Goal: Information Seeking & Learning: Check status

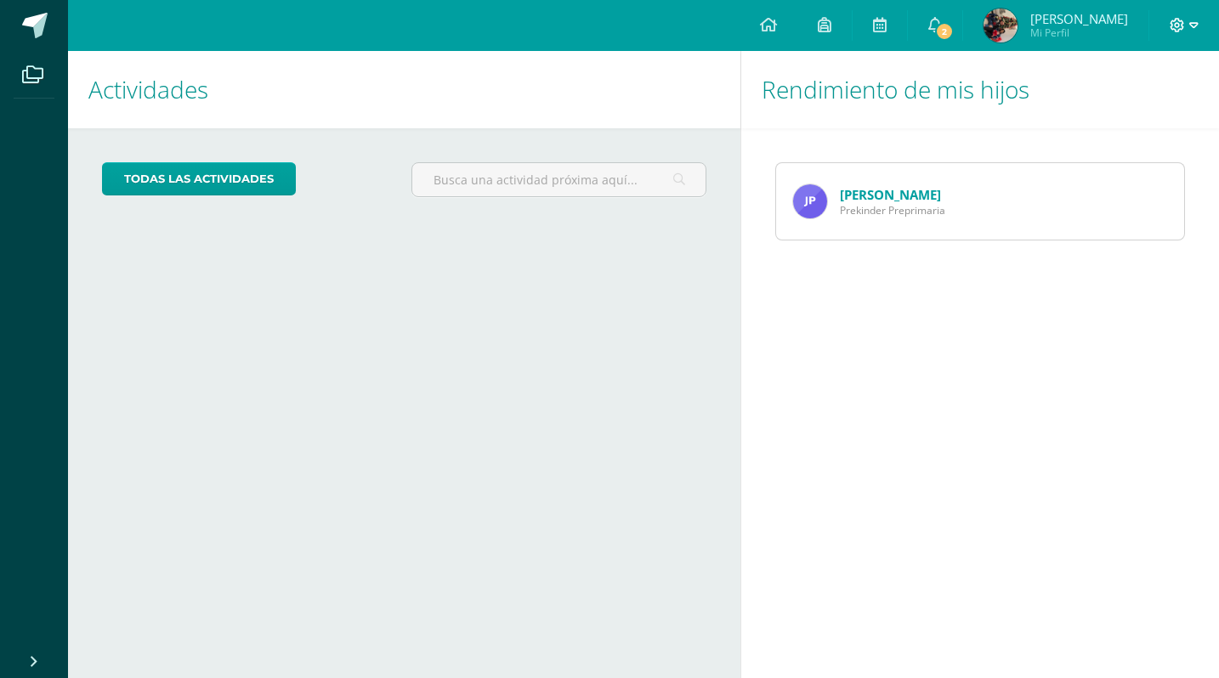
click at [1193, 27] on icon at bounding box center [1193, 25] width 9 height 6
click at [1046, 19] on span "[PERSON_NAME]" at bounding box center [1079, 18] width 98 height 17
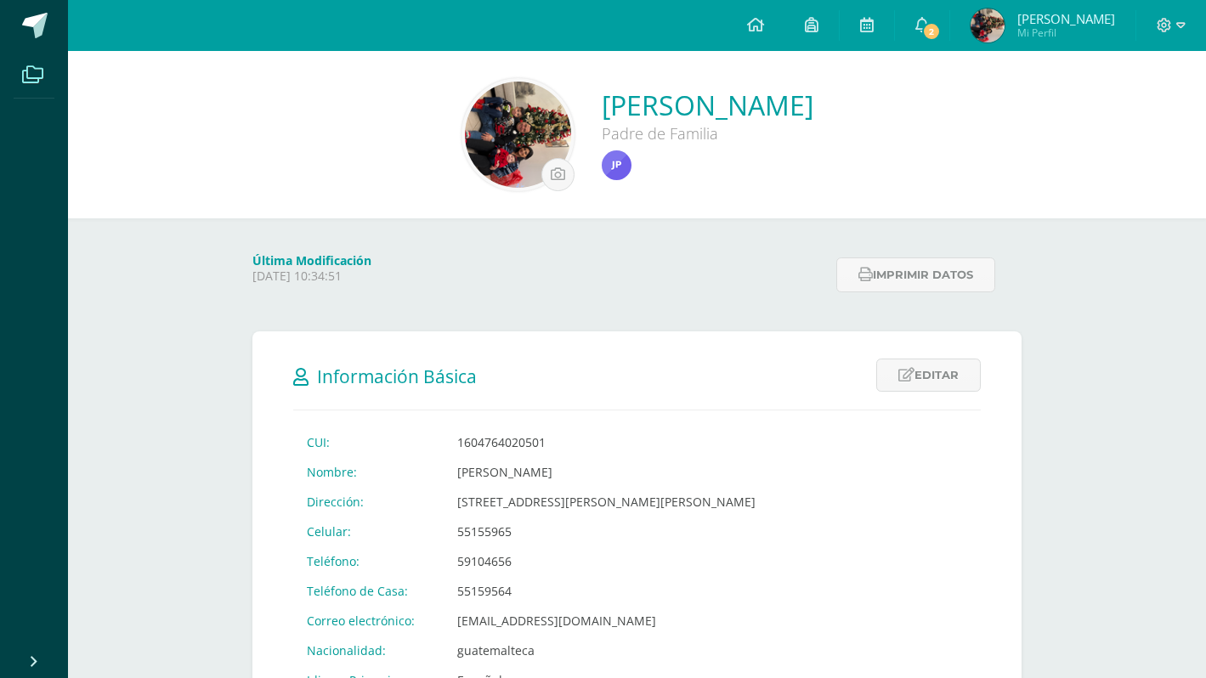
click at [29, 81] on icon at bounding box center [32, 74] width 21 height 17
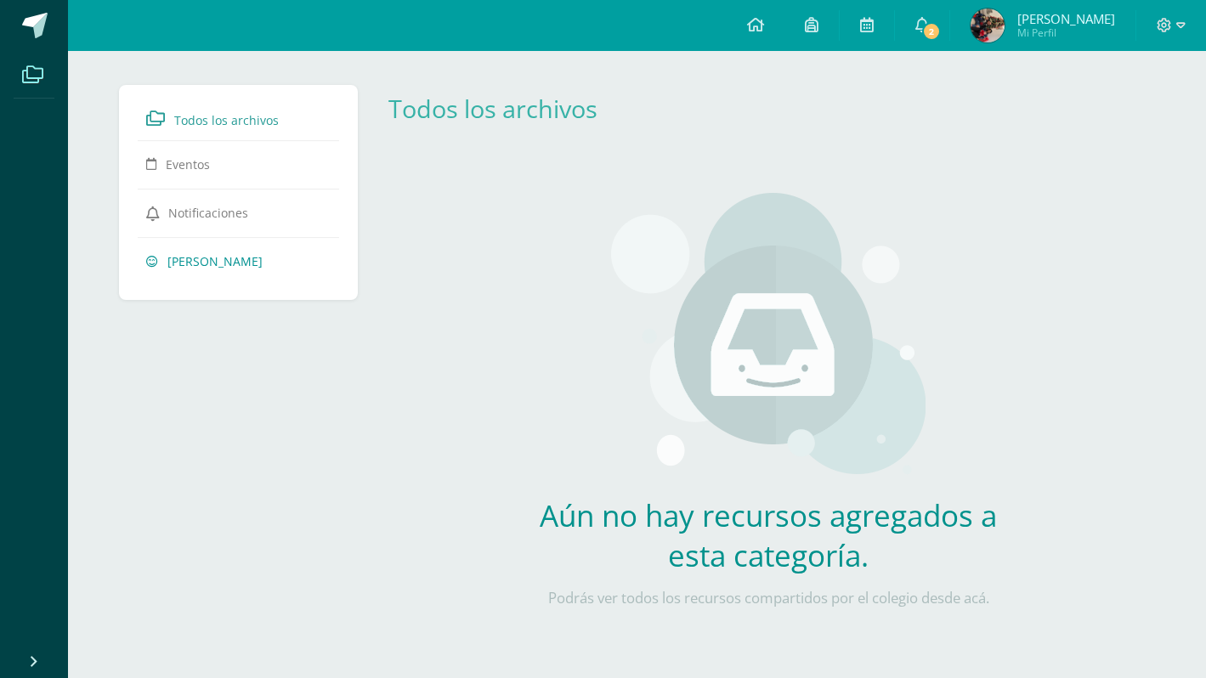
click at [203, 264] on span "[PERSON_NAME]" at bounding box center [214, 261] width 95 height 16
click at [181, 264] on span "[PERSON_NAME]" at bounding box center [214, 261] width 95 height 16
click at [762, 23] on icon at bounding box center [755, 24] width 17 height 15
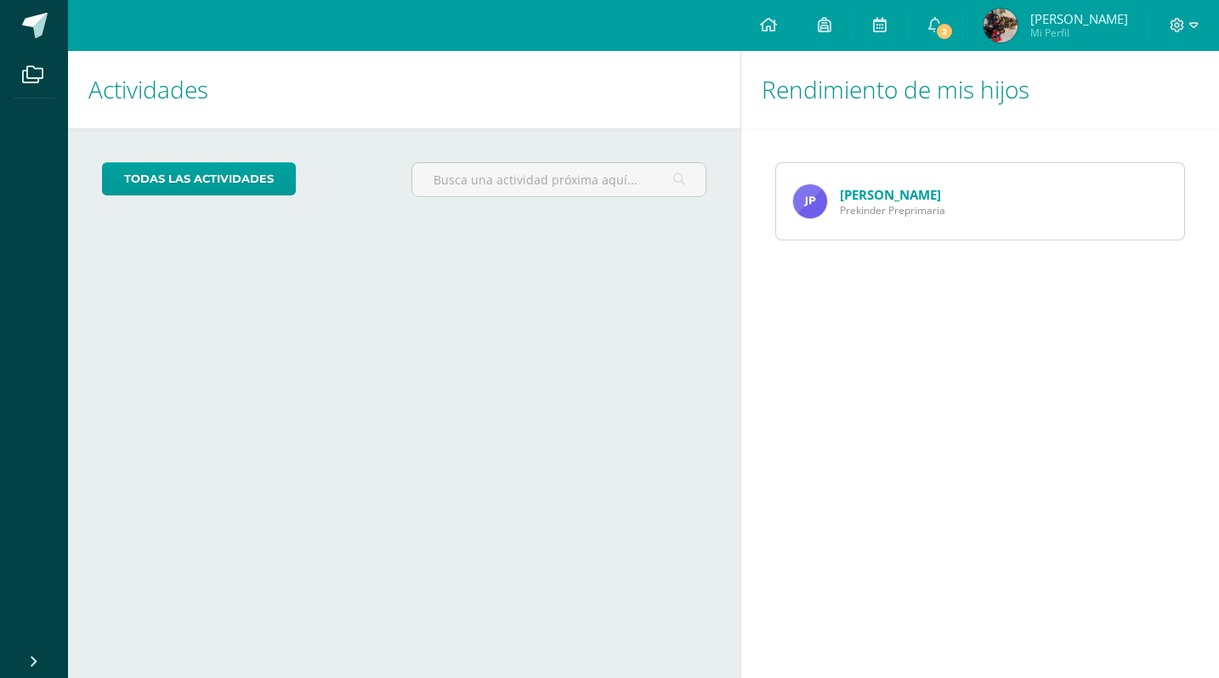
click at [912, 216] on span "Prekinder Preprimaria" at bounding box center [892, 210] width 105 height 14
click at [881, 189] on link "Javier Pocón" at bounding box center [890, 194] width 101 height 17
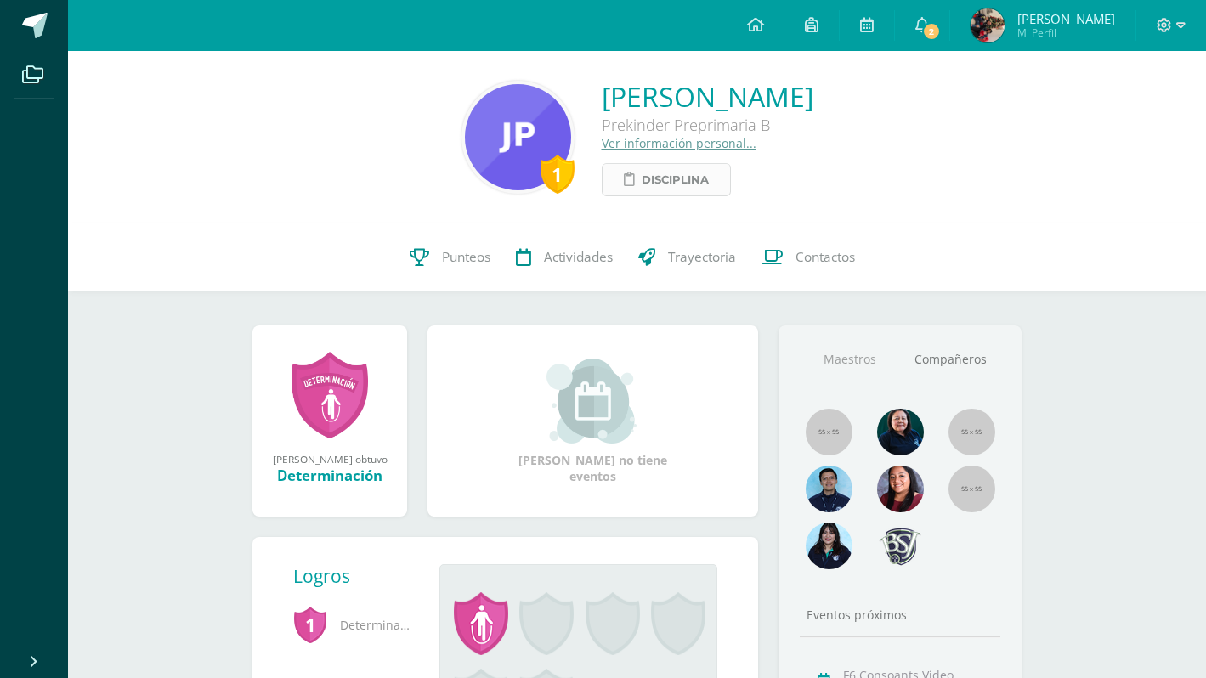
click at [642, 177] on span "Disciplina" at bounding box center [675, 179] width 67 height 31
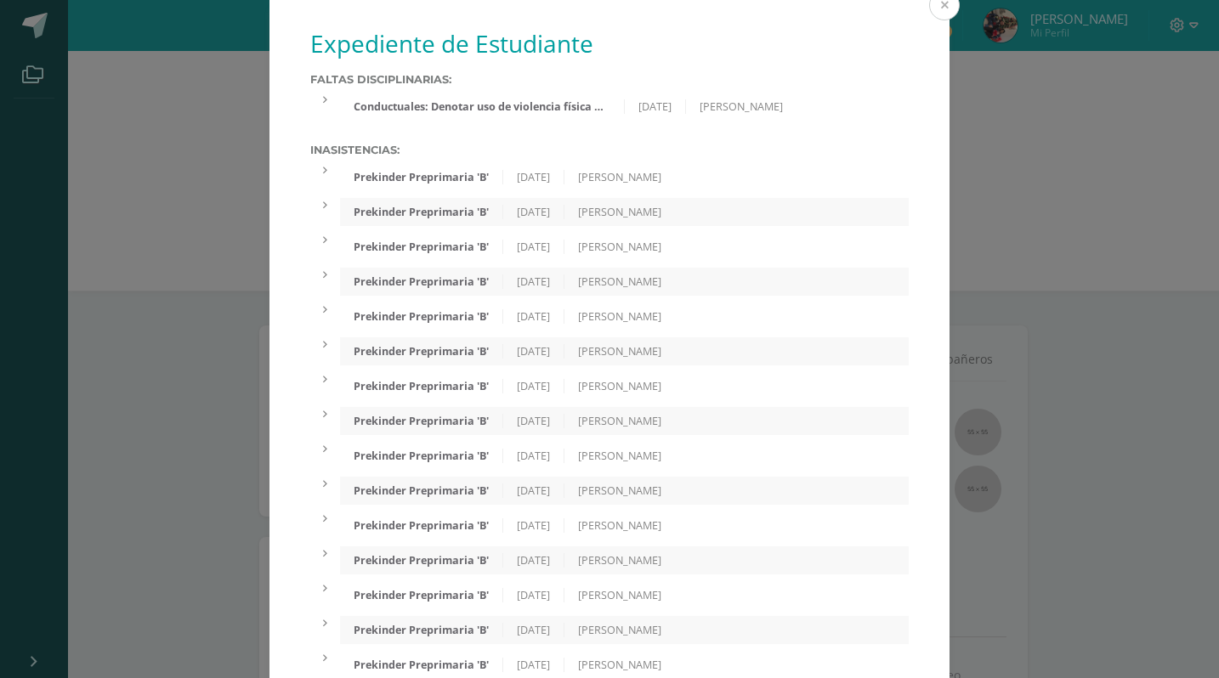
click at [937, 10] on button at bounding box center [944, 5] width 31 height 31
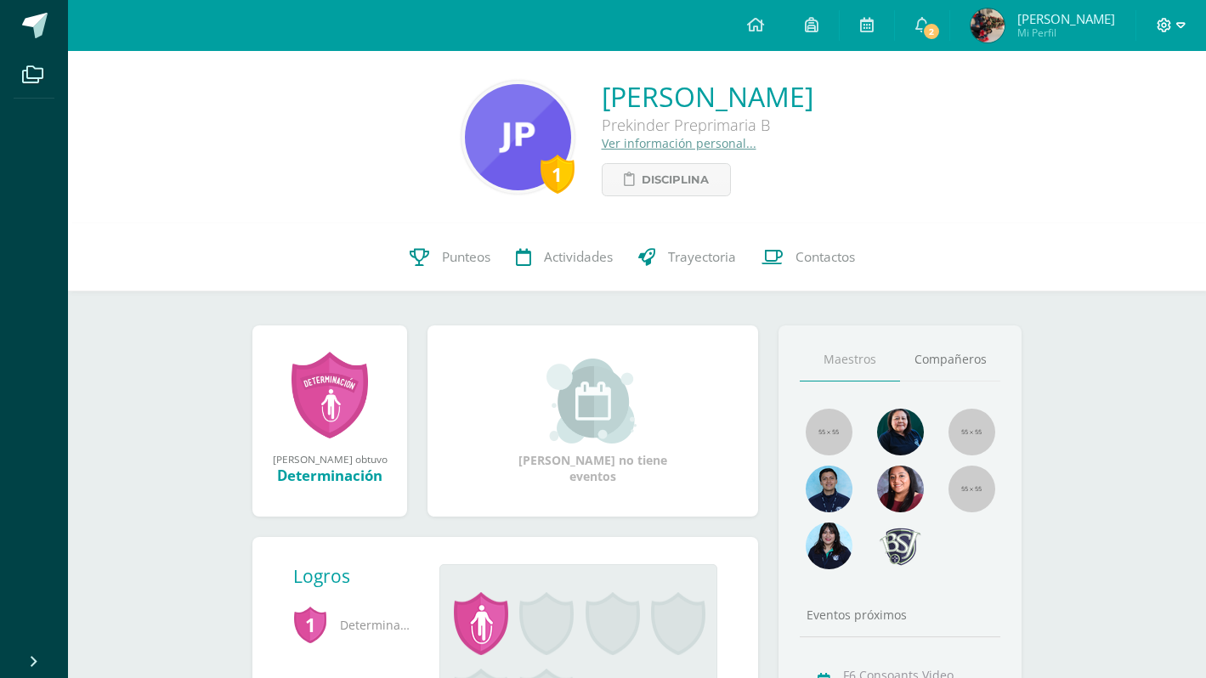
click at [1184, 24] on icon at bounding box center [1180, 25] width 9 height 6
click at [929, 28] on icon at bounding box center [922, 24] width 14 height 15
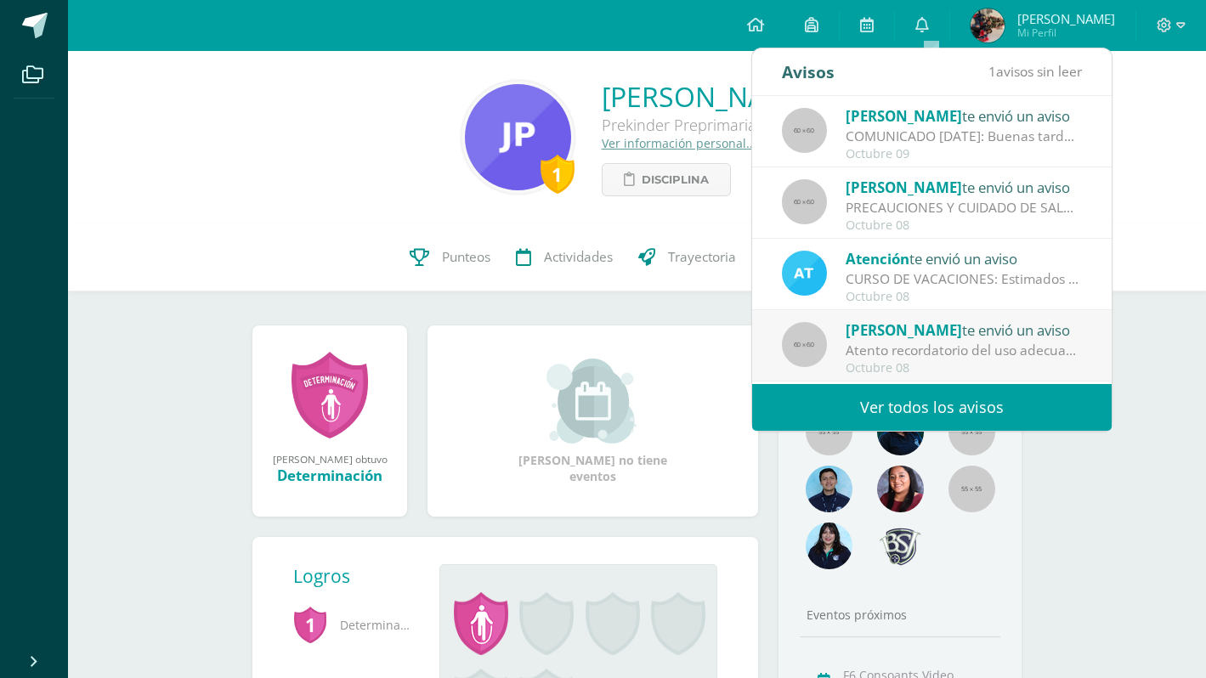
click at [1142, 153] on div "1 Javier Andrés Pocón Guzmán Prekinder Preprimaria B Ver información personal..…" at bounding box center [637, 137] width 1111 height 118
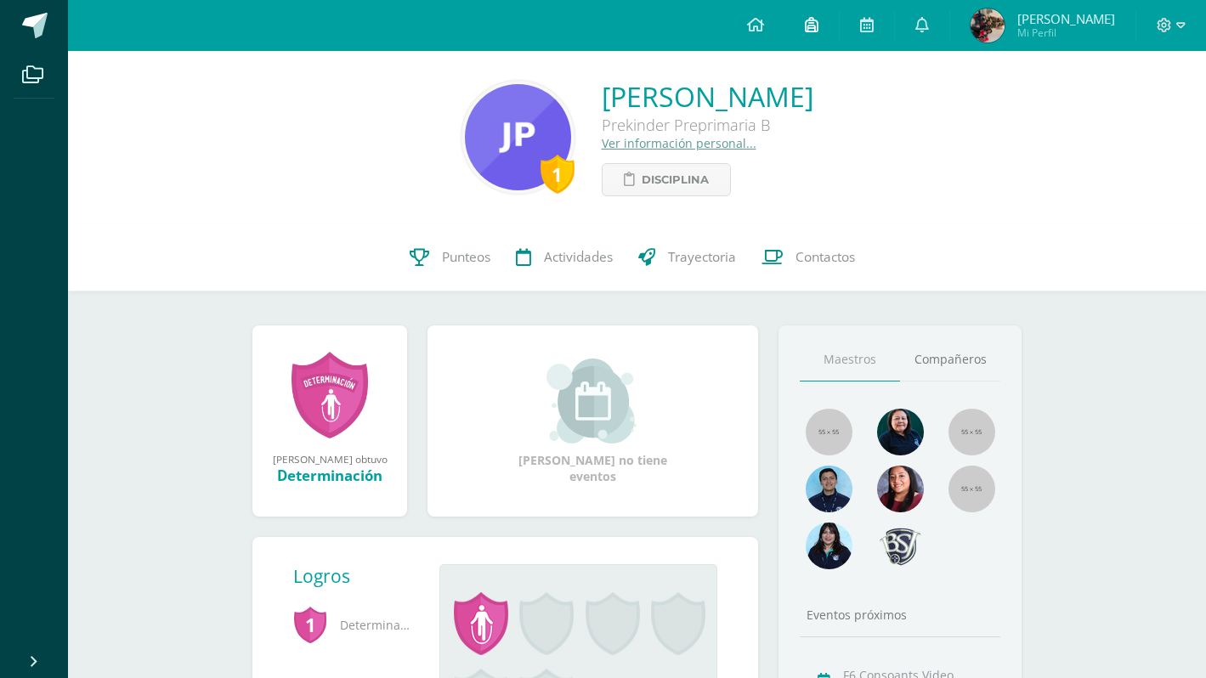
click at [819, 21] on icon at bounding box center [812, 24] width 14 height 15
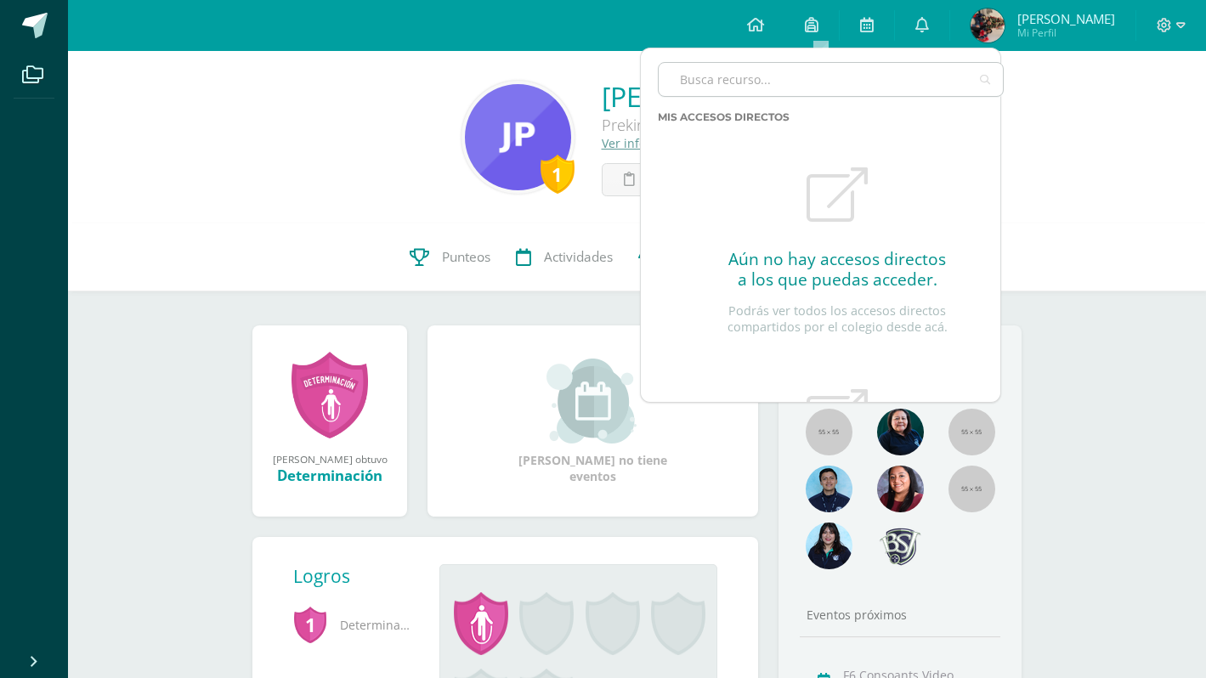
click at [791, 70] on input "text" at bounding box center [831, 79] width 344 height 33
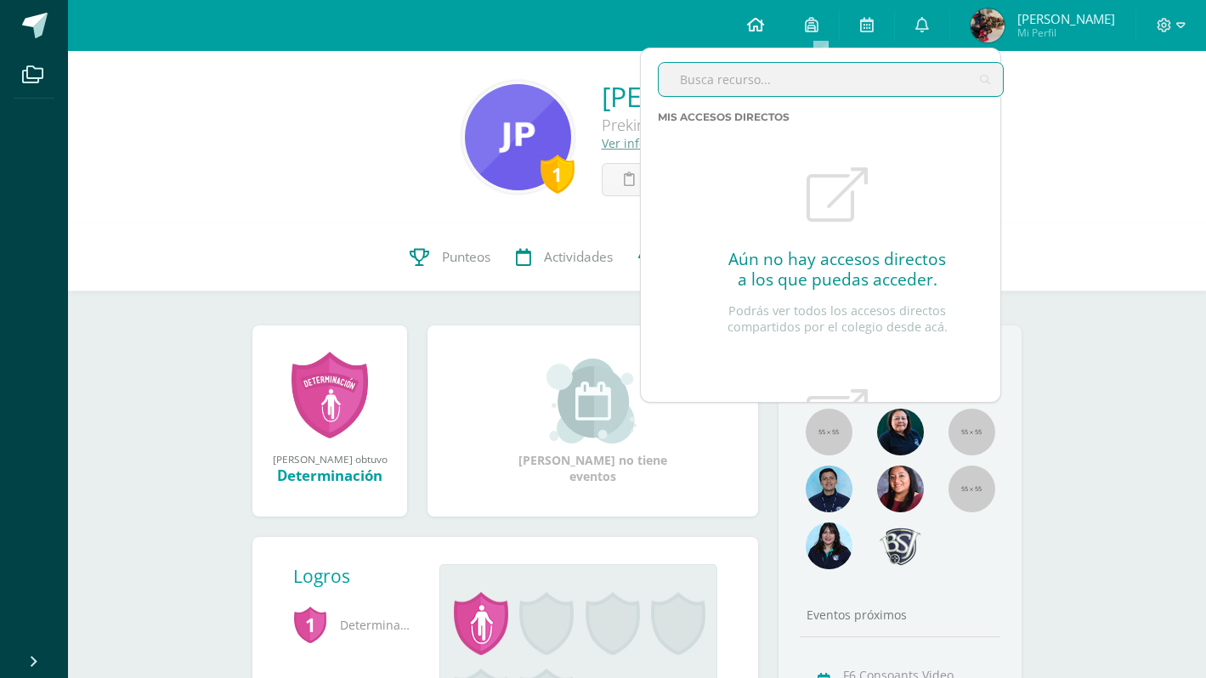
click at [764, 23] on icon at bounding box center [755, 24] width 17 height 15
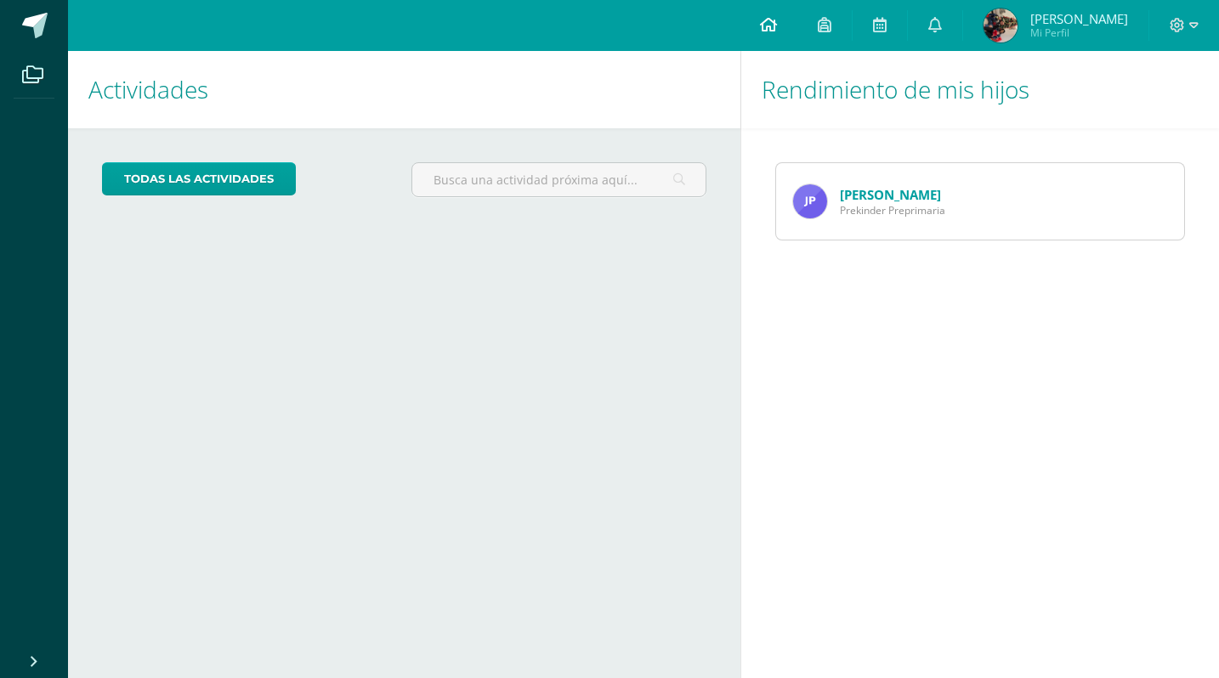
click at [774, 25] on icon at bounding box center [768, 24] width 17 height 15
click at [36, 76] on icon at bounding box center [32, 74] width 21 height 17
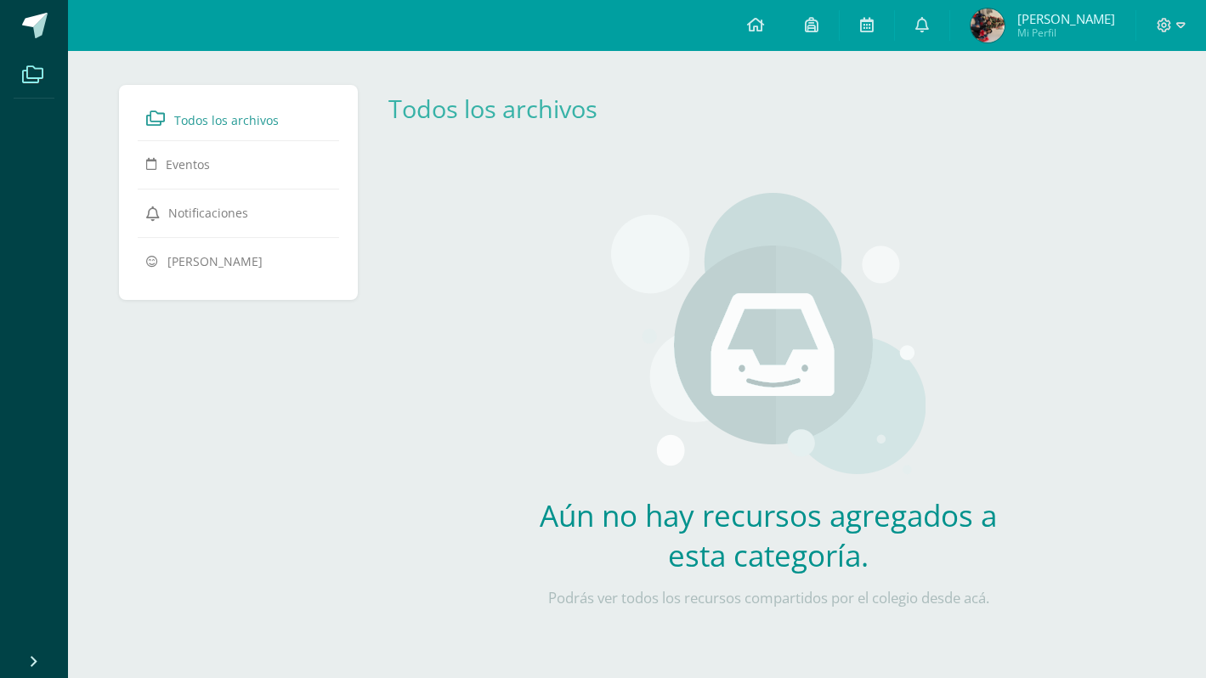
click at [217, 116] on span "Todos los archivos" at bounding box center [226, 120] width 105 height 16
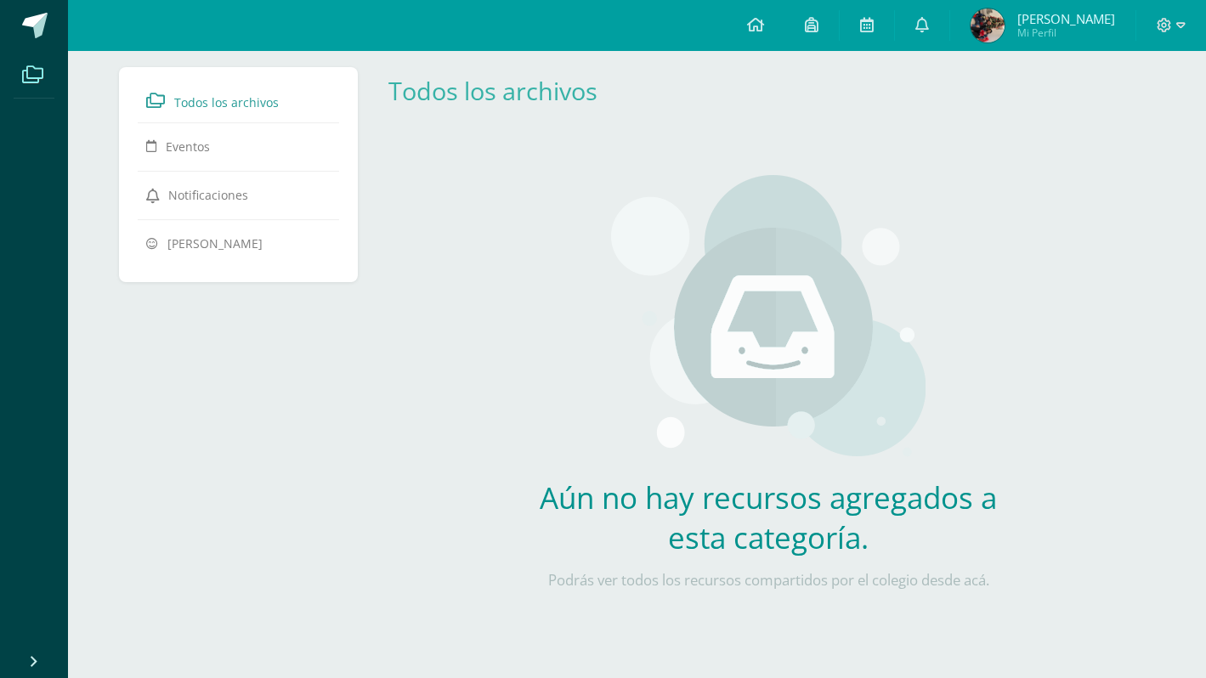
click at [30, 78] on icon at bounding box center [32, 74] width 21 height 17
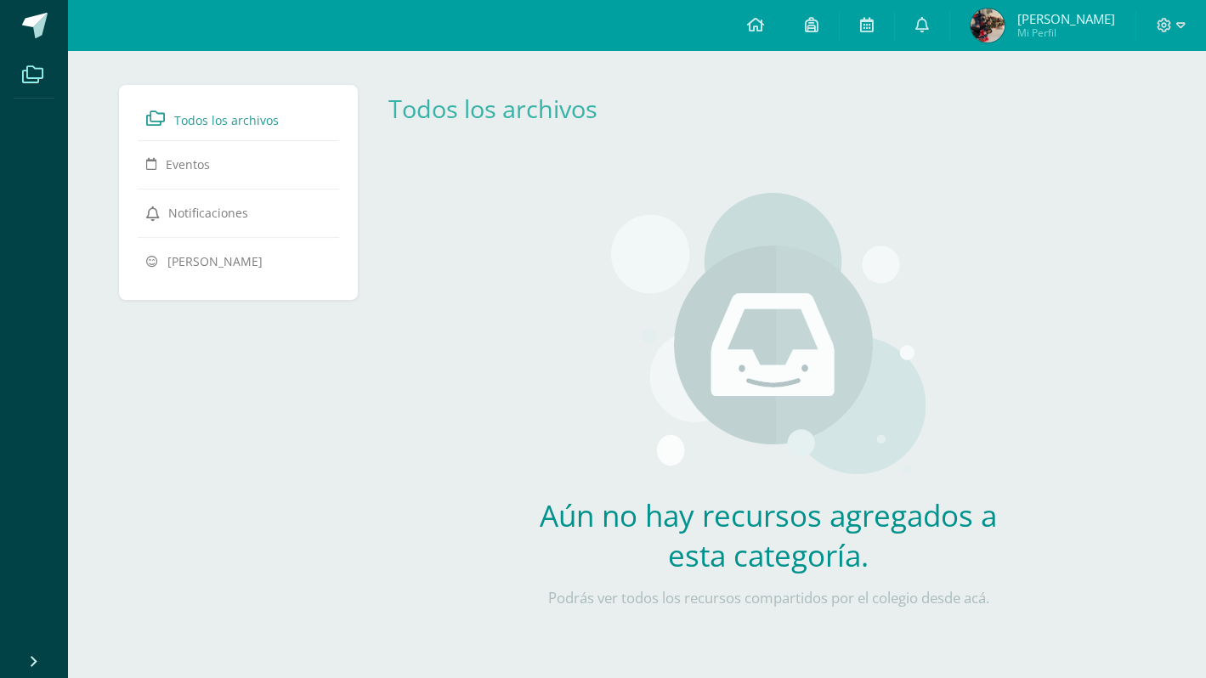
click at [217, 108] on link "Todos los archivos" at bounding box center [238, 118] width 185 height 31
click at [883, 23] on link at bounding box center [867, 25] width 54 height 51
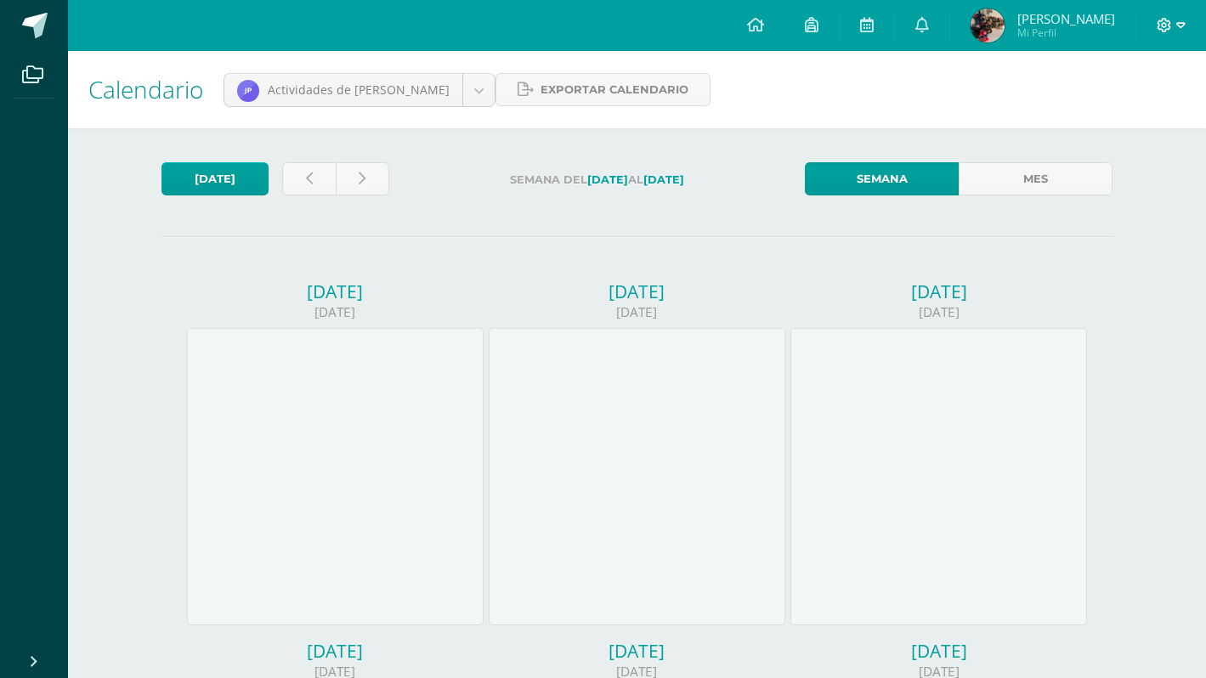
click at [1170, 28] on icon at bounding box center [1165, 25] width 14 height 14
click at [1136, 88] on span "Configuración" at bounding box center [1129, 91] width 79 height 16
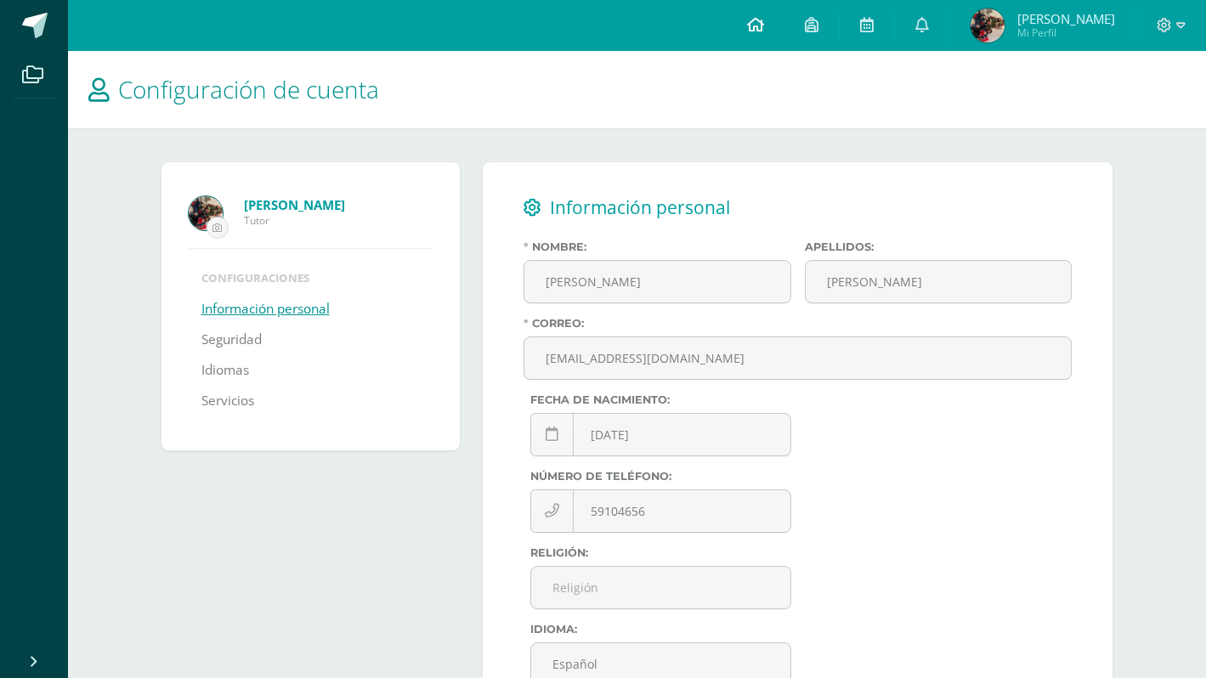
click at [774, 24] on link at bounding box center [756, 25] width 58 height 51
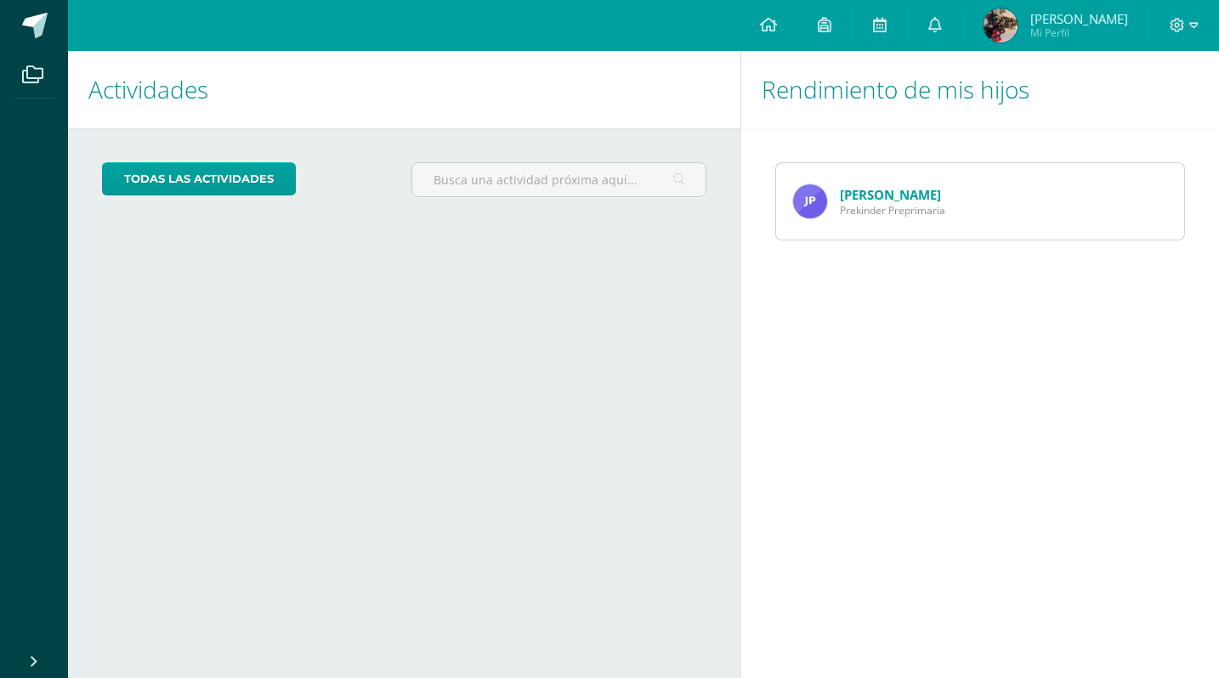
click at [905, 203] on span "Prekinder Preprimaria" at bounding box center [892, 210] width 105 height 14
click at [816, 190] on img at bounding box center [810, 201] width 34 height 34
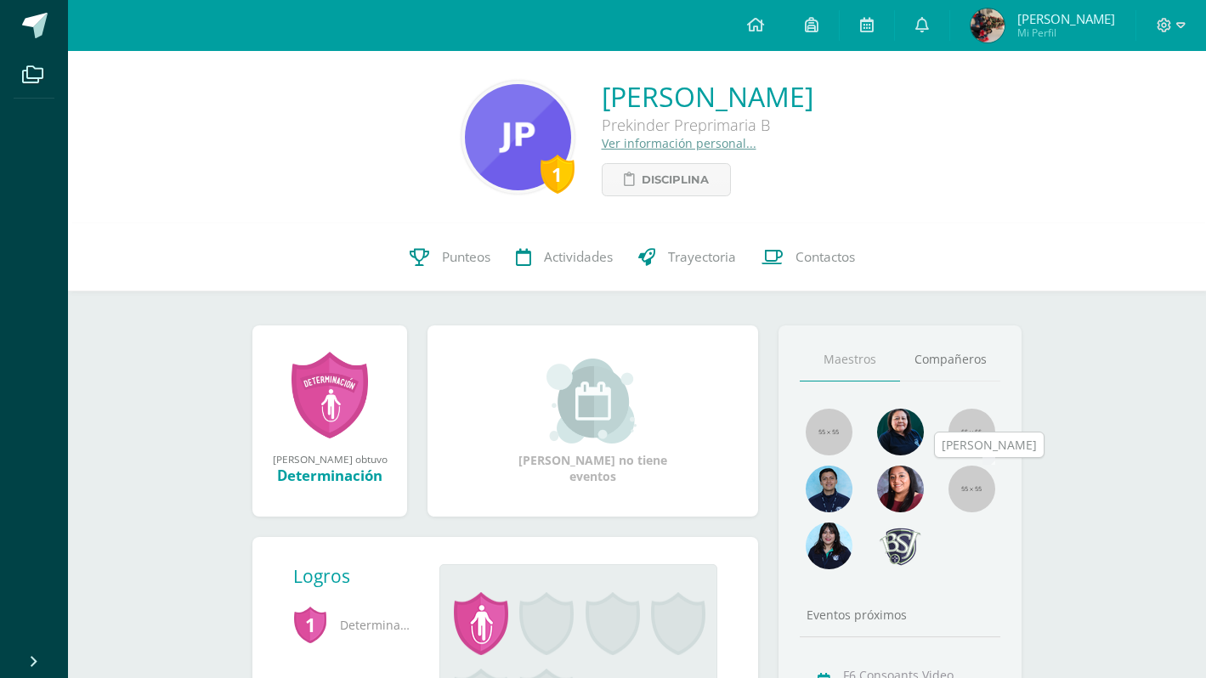
click at [961, 490] on img at bounding box center [972, 489] width 47 height 47
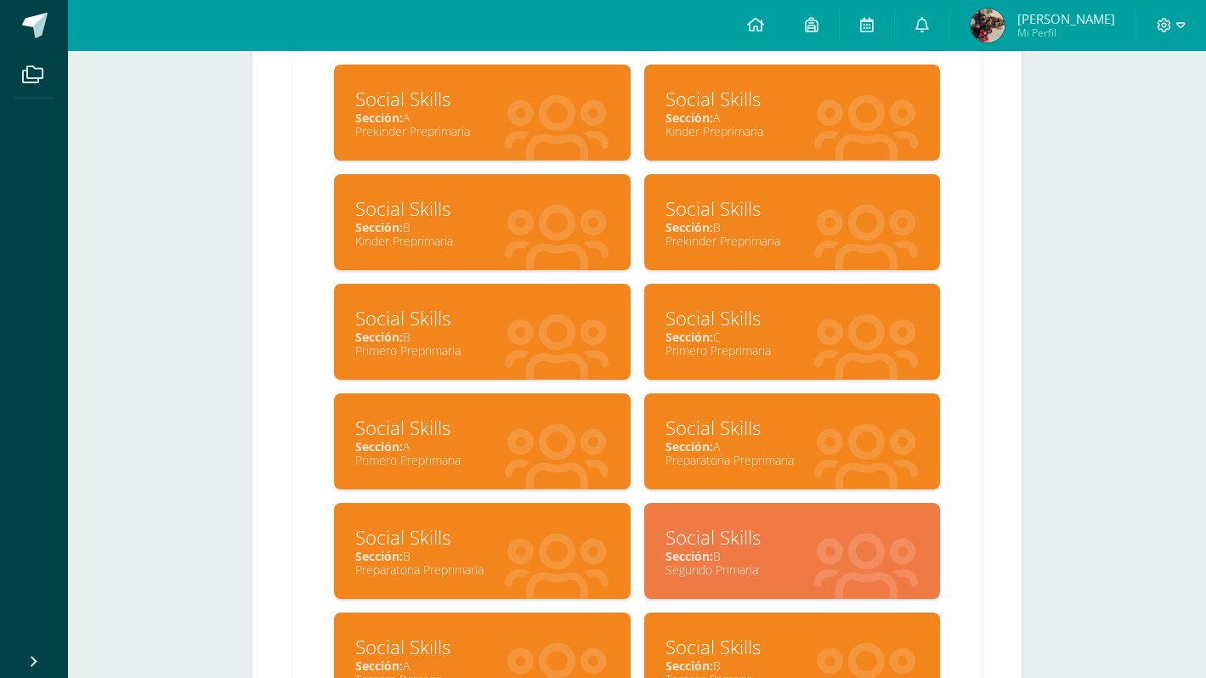
scroll to position [350, 0]
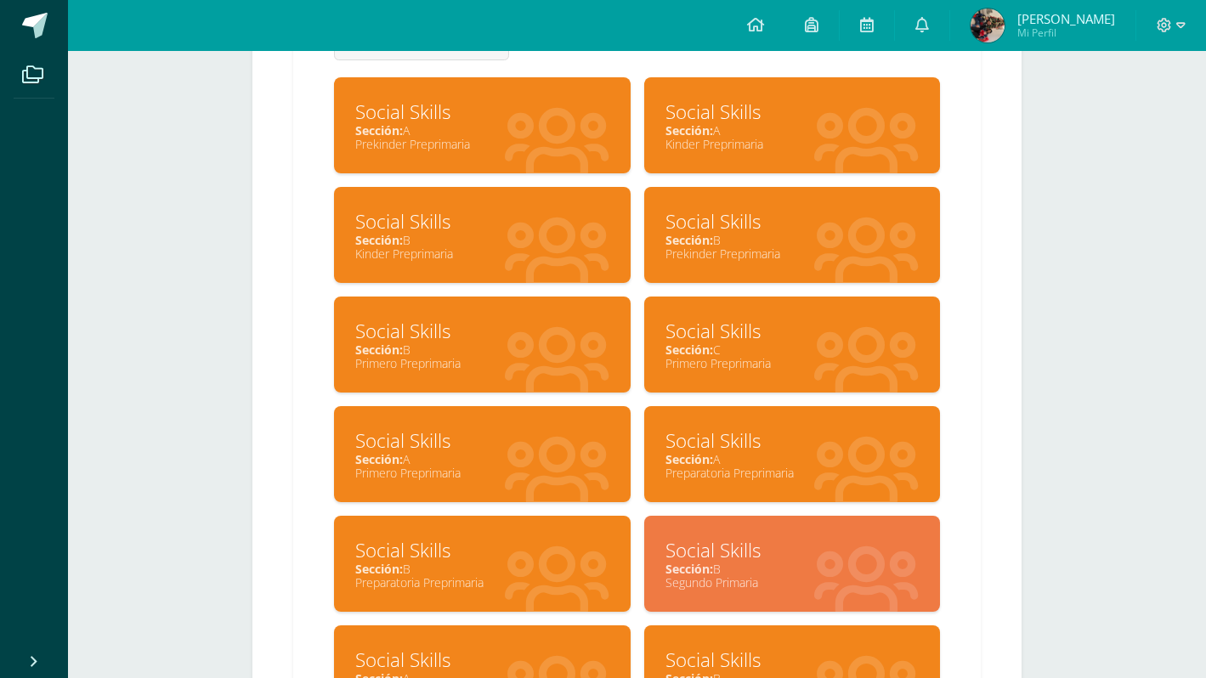
click at [699, 244] on span "Sección:" at bounding box center [690, 240] width 48 height 16
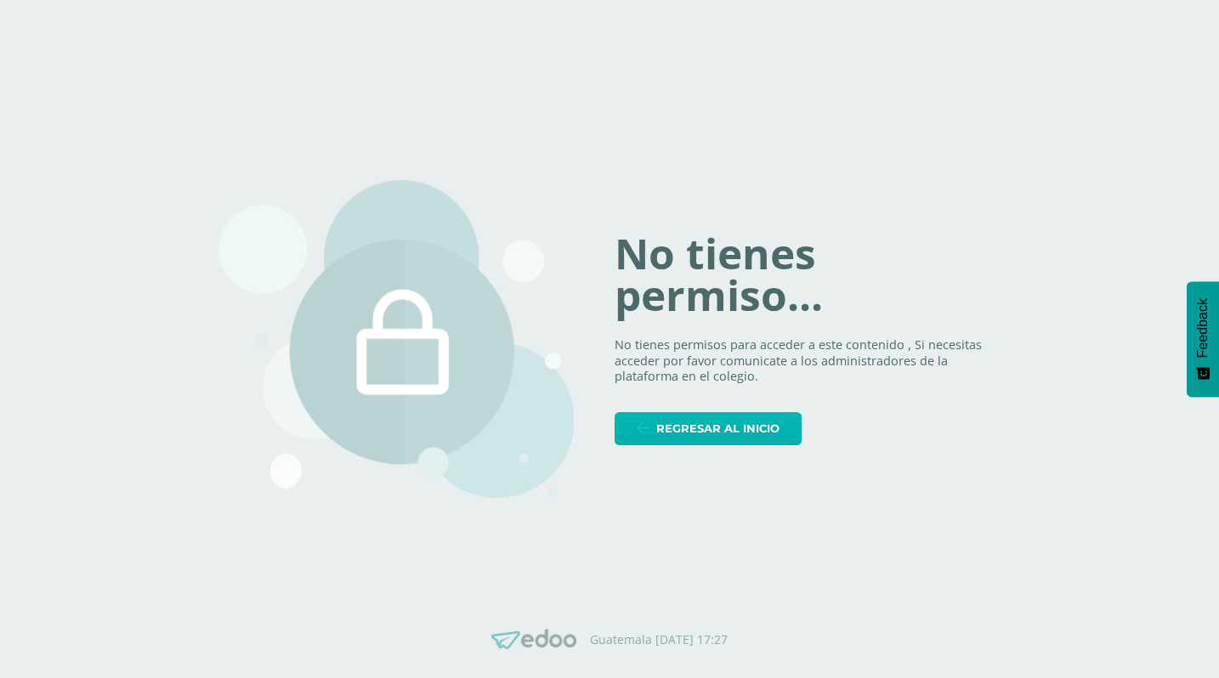
click at [740, 425] on span "Regresar al inicio" at bounding box center [717, 428] width 123 height 31
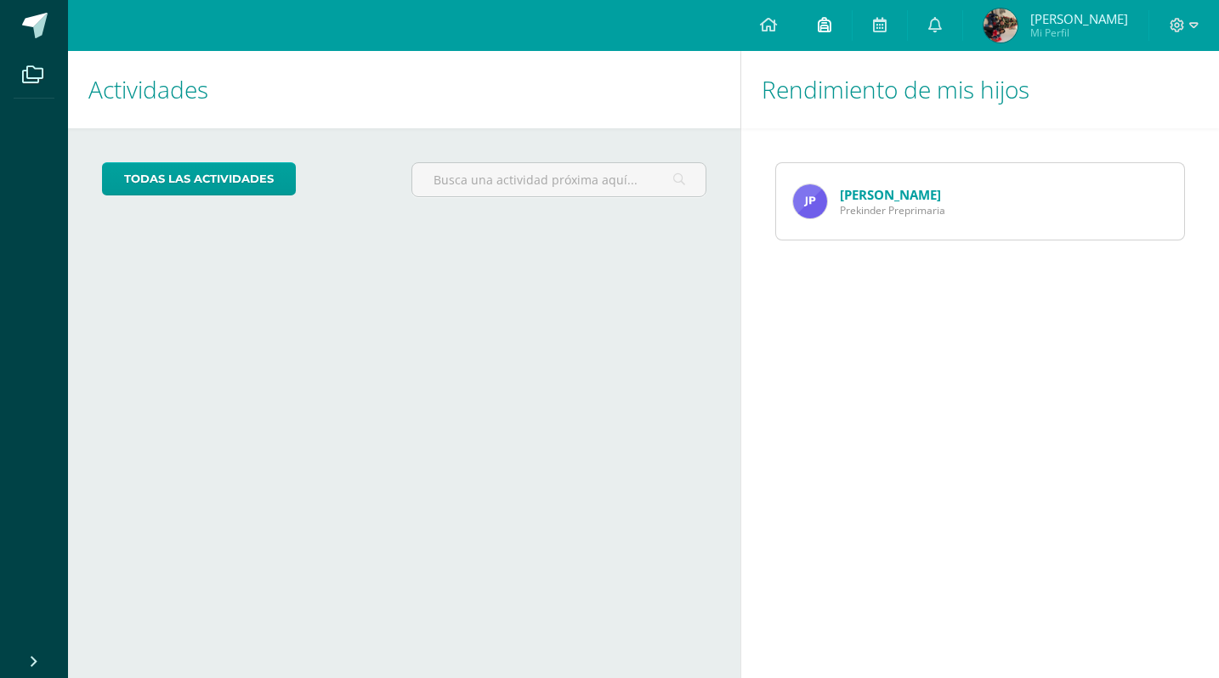
click at [825, 29] on link at bounding box center [824, 25] width 54 height 51
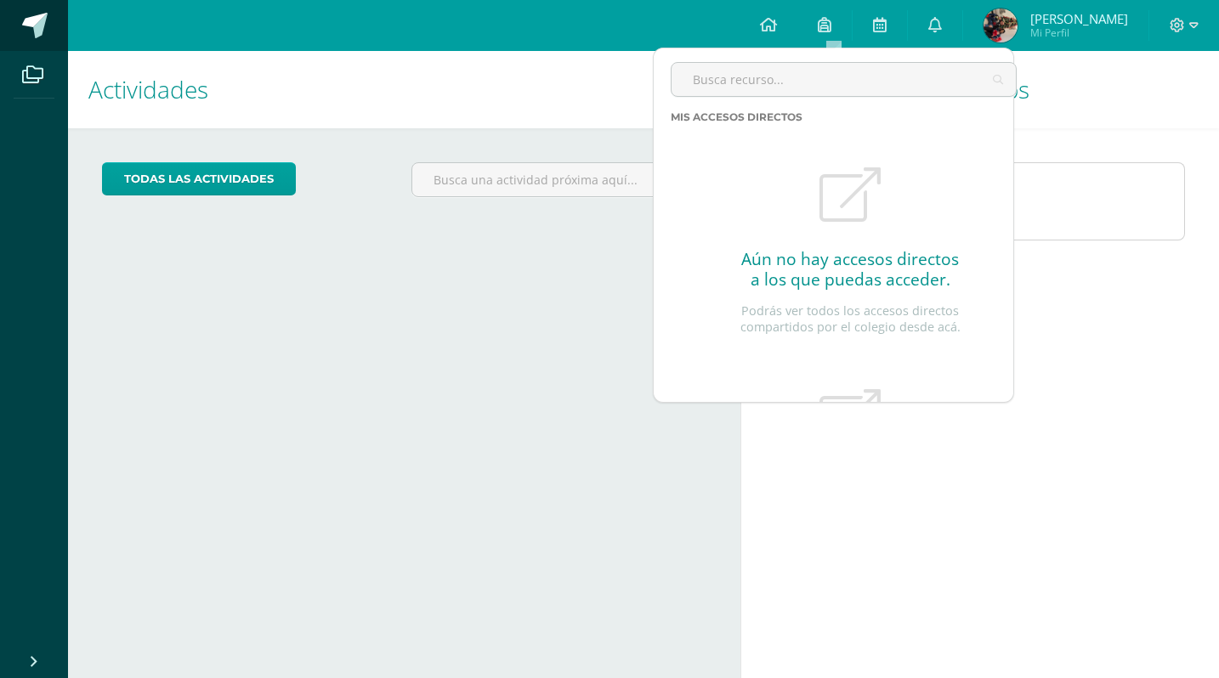
click at [32, 25] on span at bounding box center [35, 26] width 26 height 26
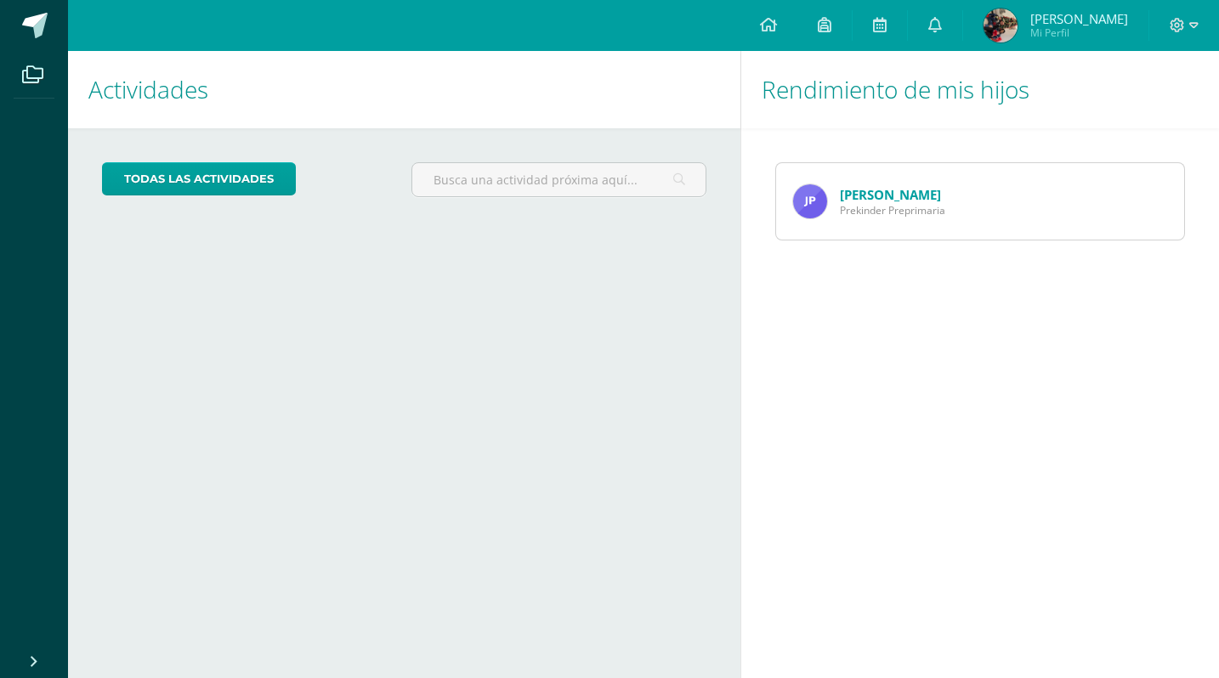
click at [32, 25] on span at bounding box center [35, 26] width 26 height 26
drag, startPoint x: 0, startPoint y: 0, endPoint x: 541, endPoint y: 190, distance: 574.0
click at [540, 189] on input "text" at bounding box center [559, 179] width 294 height 33
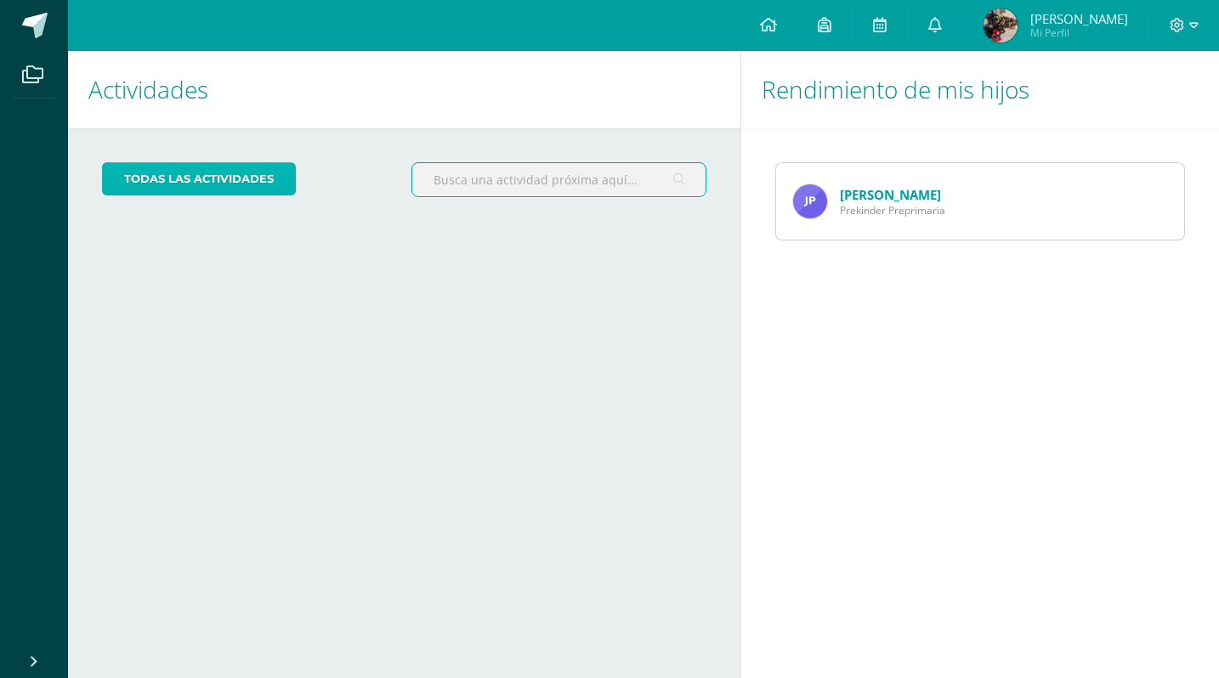
click at [196, 173] on link "todas las Actividades" at bounding box center [199, 178] width 194 height 33
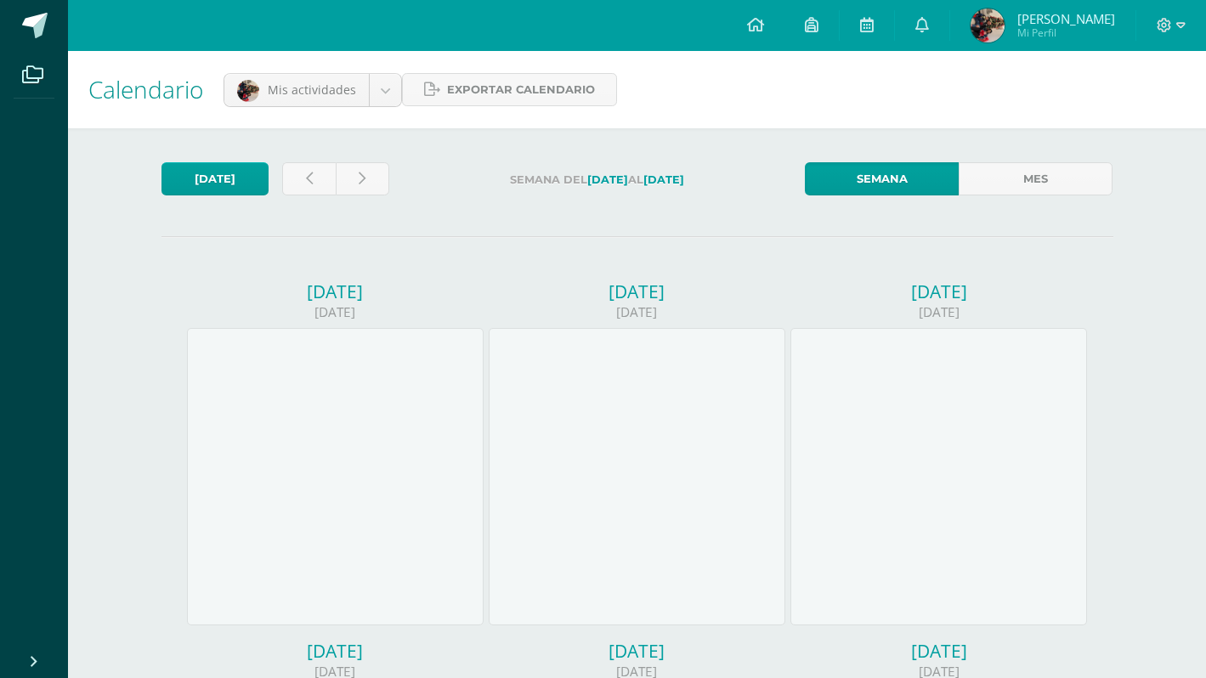
click at [1043, 18] on span "[PERSON_NAME]" at bounding box center [1066, 18] width 98 height 17
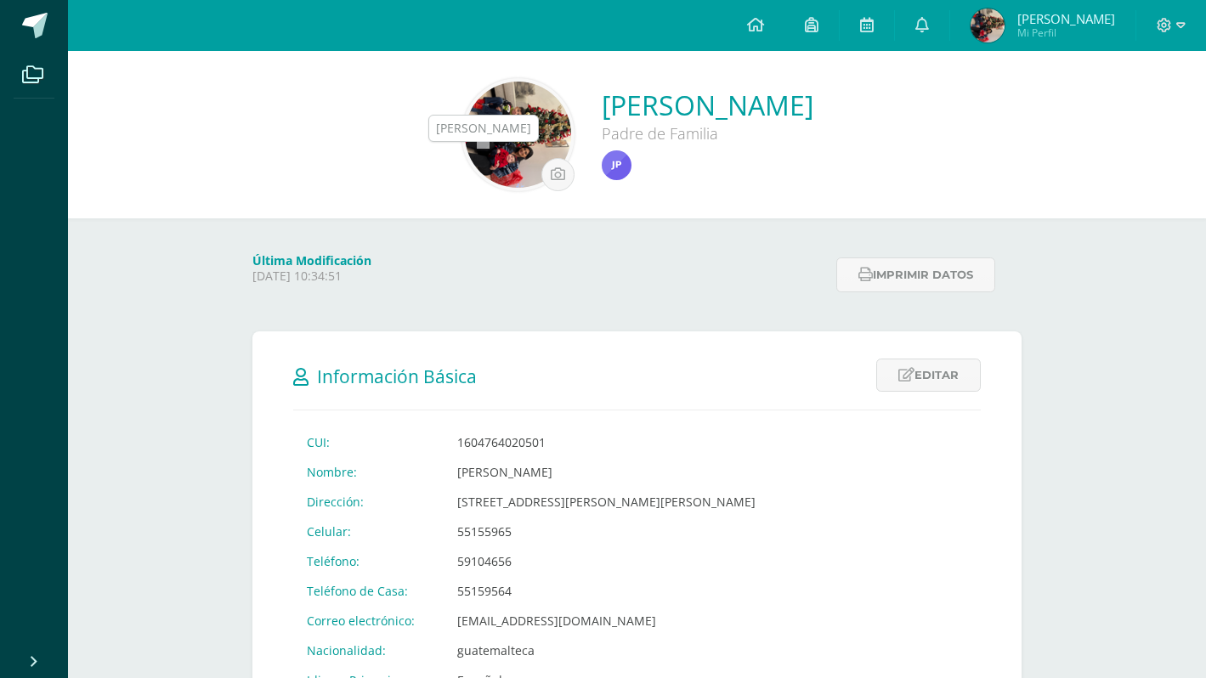
click at [602, 171] on img at bounding box center [617, 165] width 30 height 30
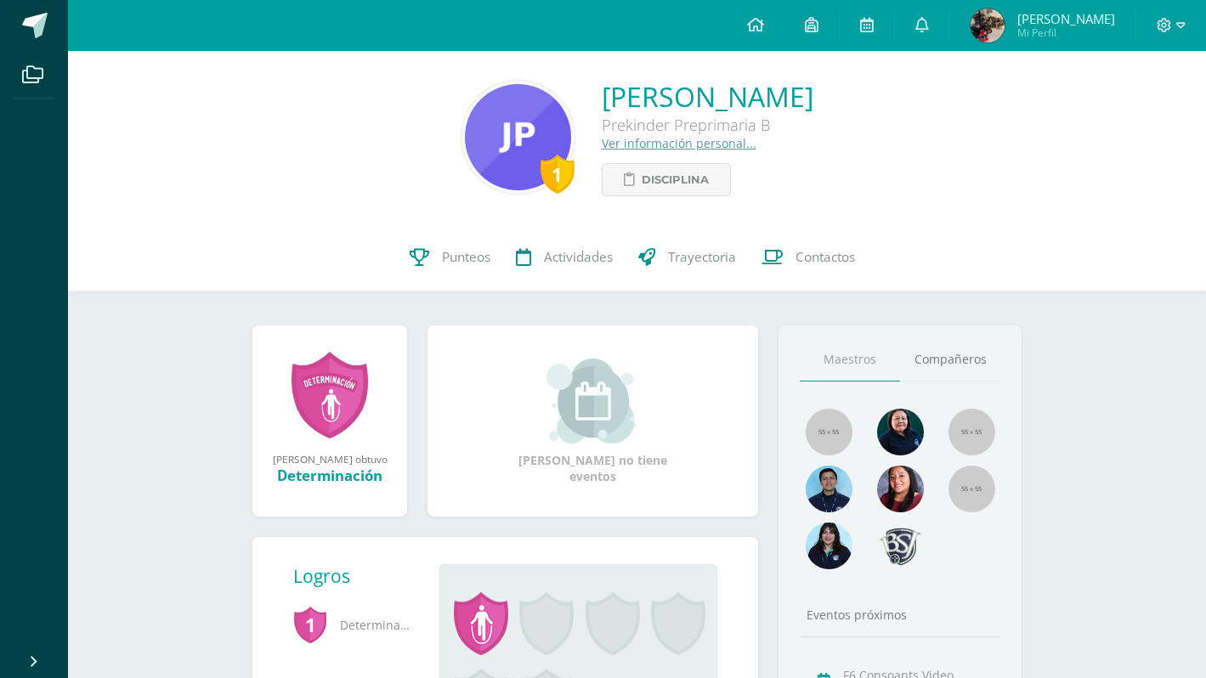
click at [465, 135] on img at bounding box center [518, 137] width 106 height 106
click at [476, 136] on img at bounding box center [518, 137] width 106 height 106
click at [602, 89] on link "[PERSON_NAME]" at bounding box center [708, 96] width 212 height 37
click at [1040, 98] on div "1 Javier Andrés Pocón Guzmán Prekinder Preprimaria B Ver información personal..…" at bounding box center [637, 137] width 1111 height 118
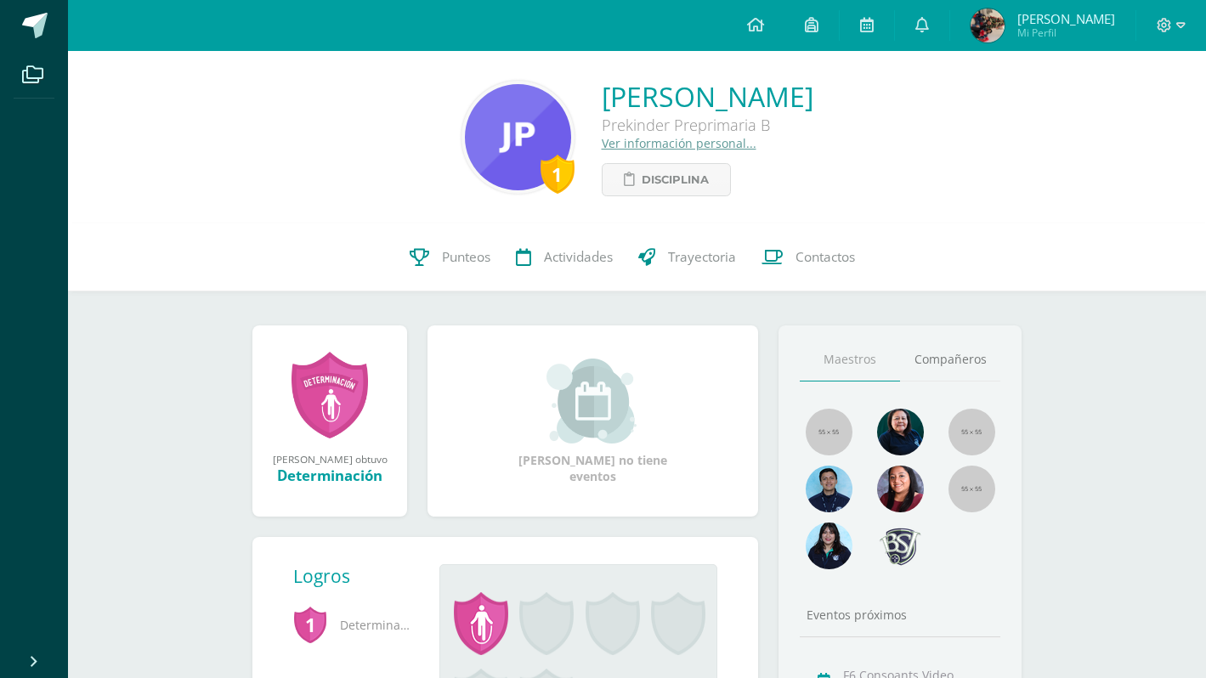
click at [1045, 36] on span "Mi Perfil" at bounding box center [1066, 33] width 98 height 14
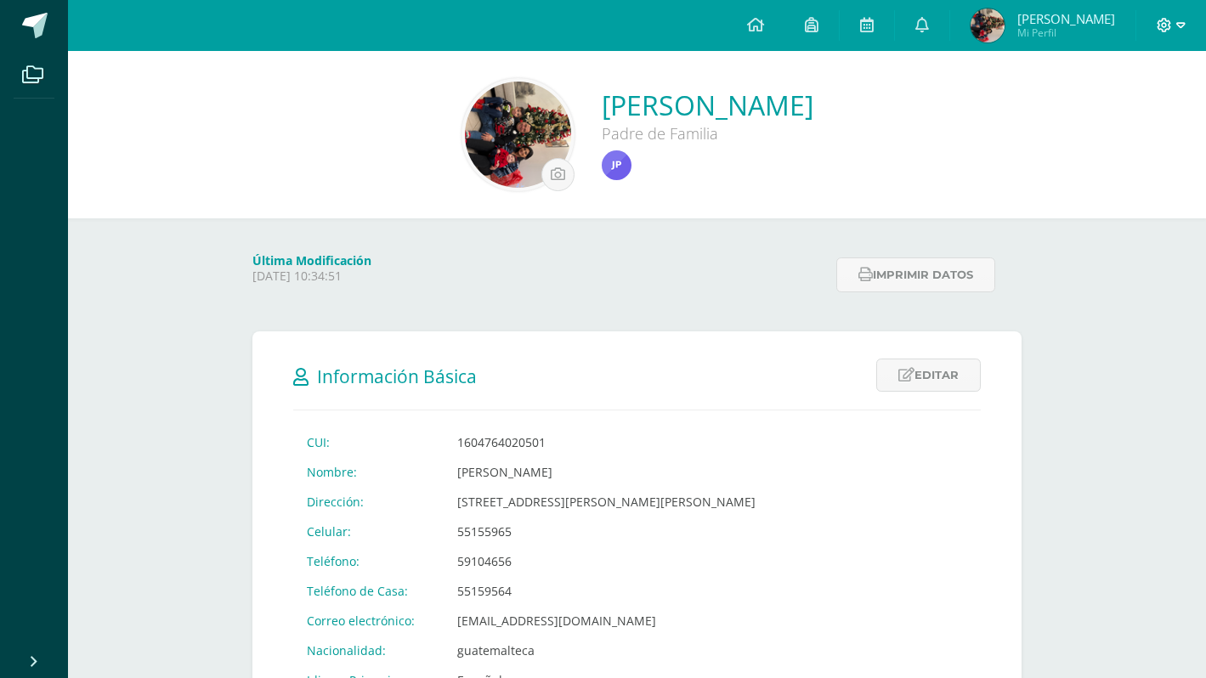
click at [1180, 20] on icon at bounding box center [1180, 25] width 9 height 15
click at [1043, 14] on span "[PERSON_NAME]" at bounding box center [1066, 18] width 98 height 17
click at [602, 164] on img at bounding box center [617, 165] width 30 height 30
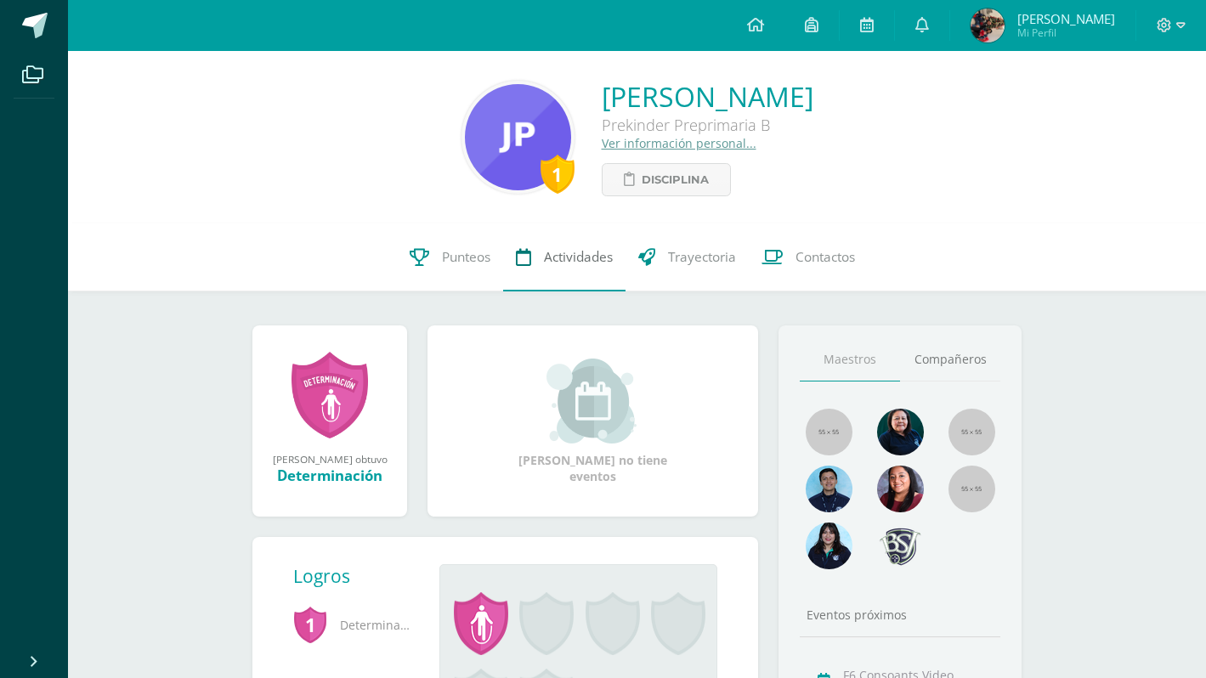
click at [539, 265] on link "Actividades" at bounding box center [564, 258] width 122 height 68
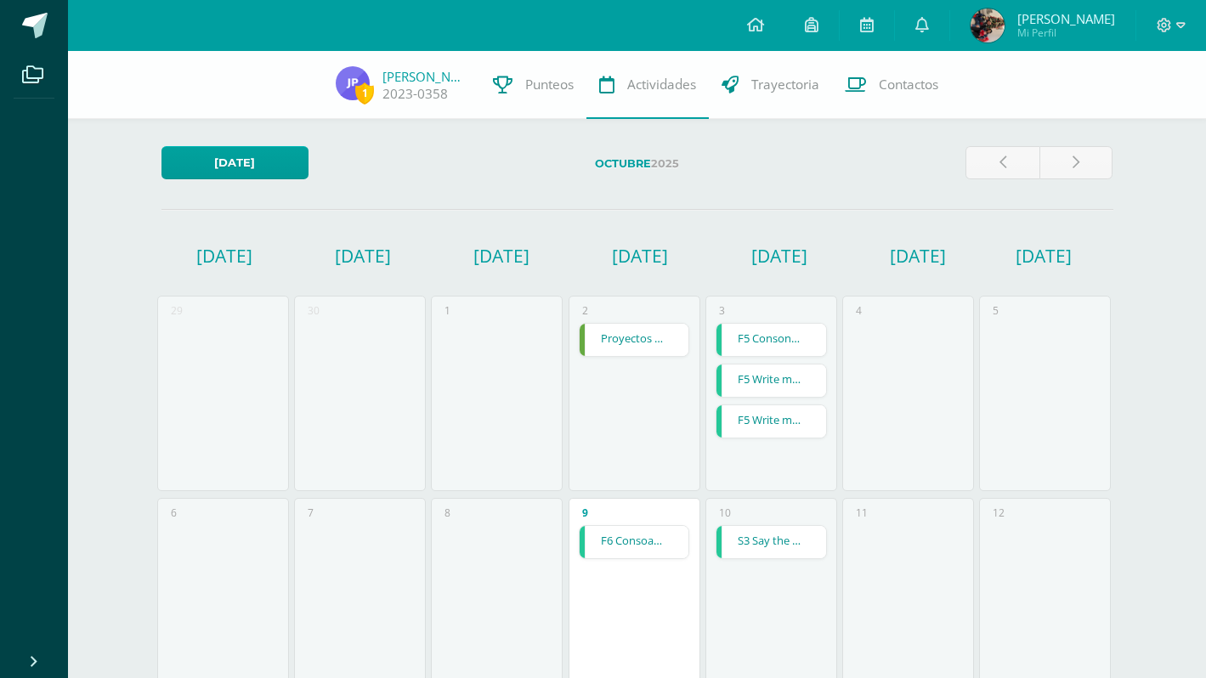
click at [619, 354] on link "Proyectos Unidad IV" at bounding box center [635, 340] width 110 height 32
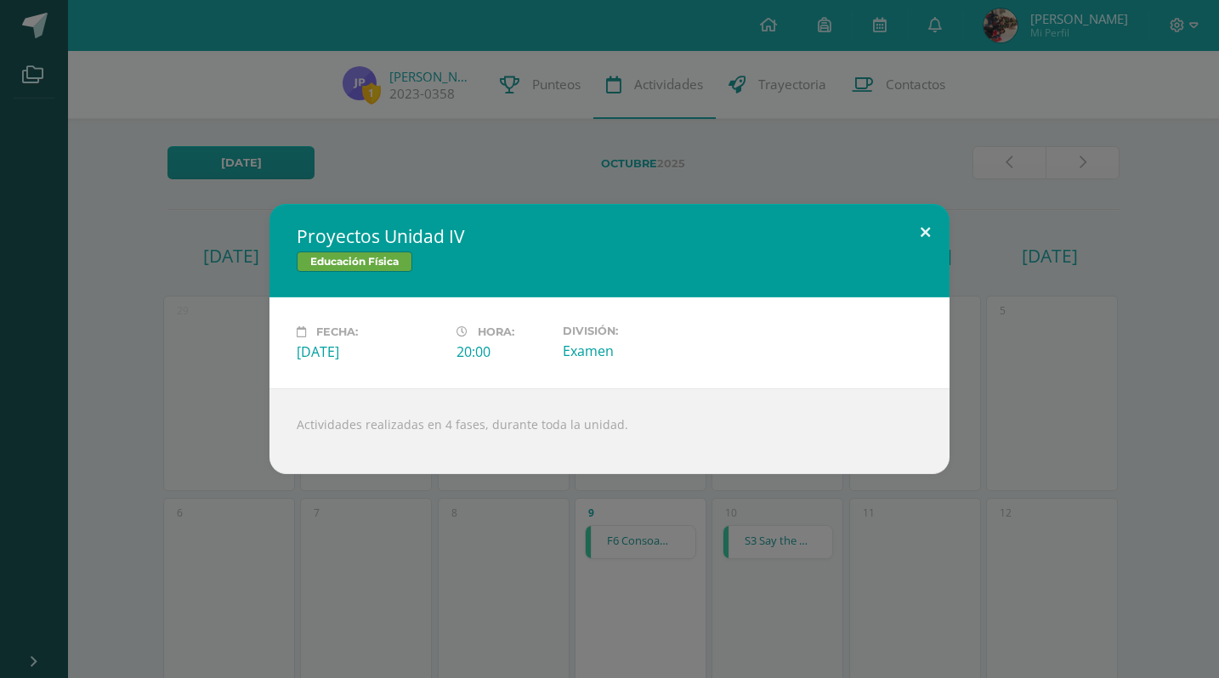
click at [931, 231] on button at bounding box center [925, 233] width 48 height 58
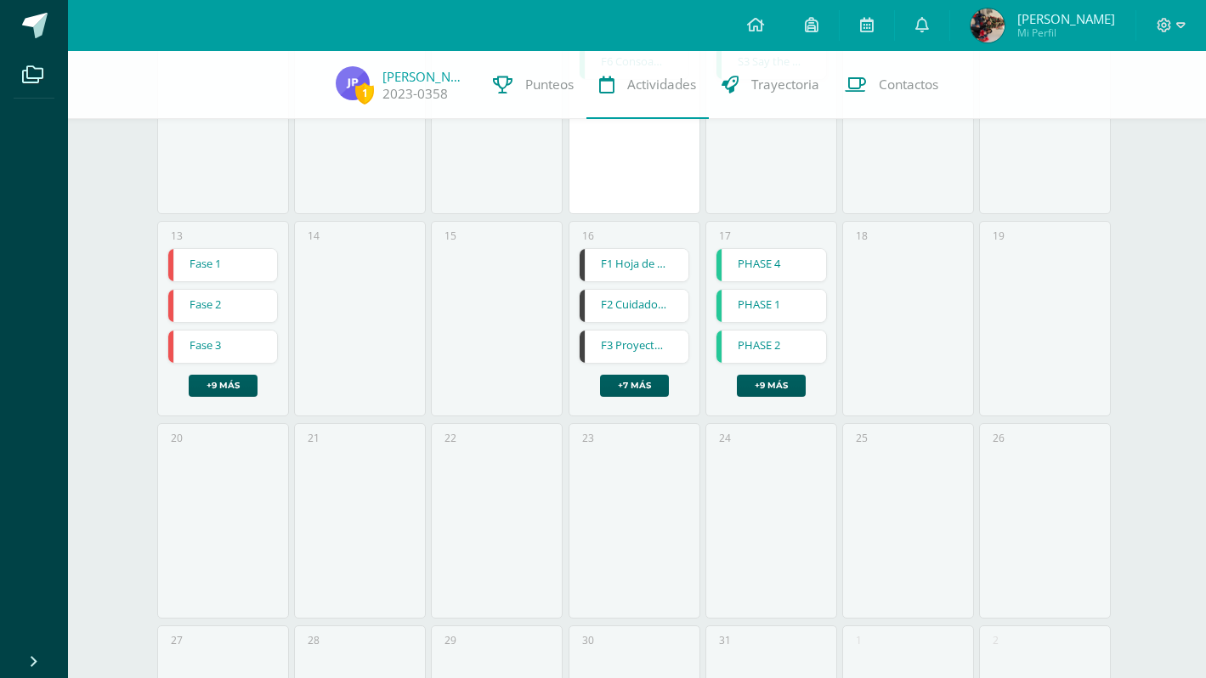
scroll to position [484, 0]
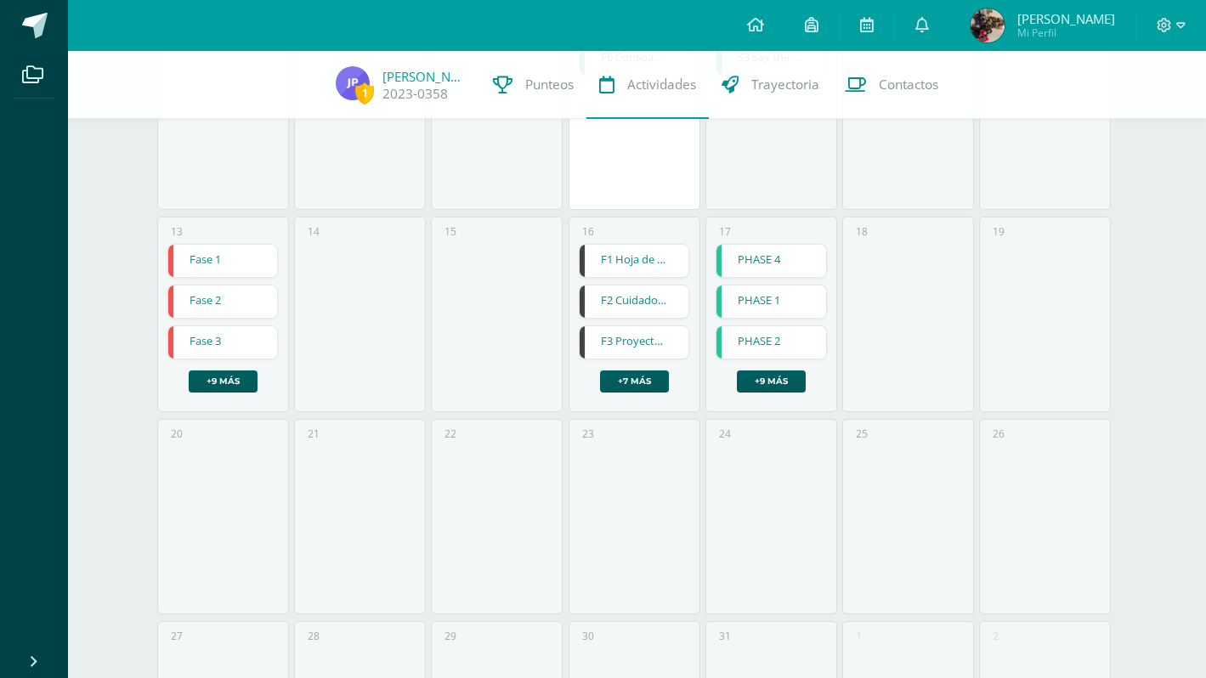
click at [626, 339] on link "F3 Proyecto en Gcompris y armado de magnéticos con ruedas" at bounding box center [635, 342] width 110 height 32
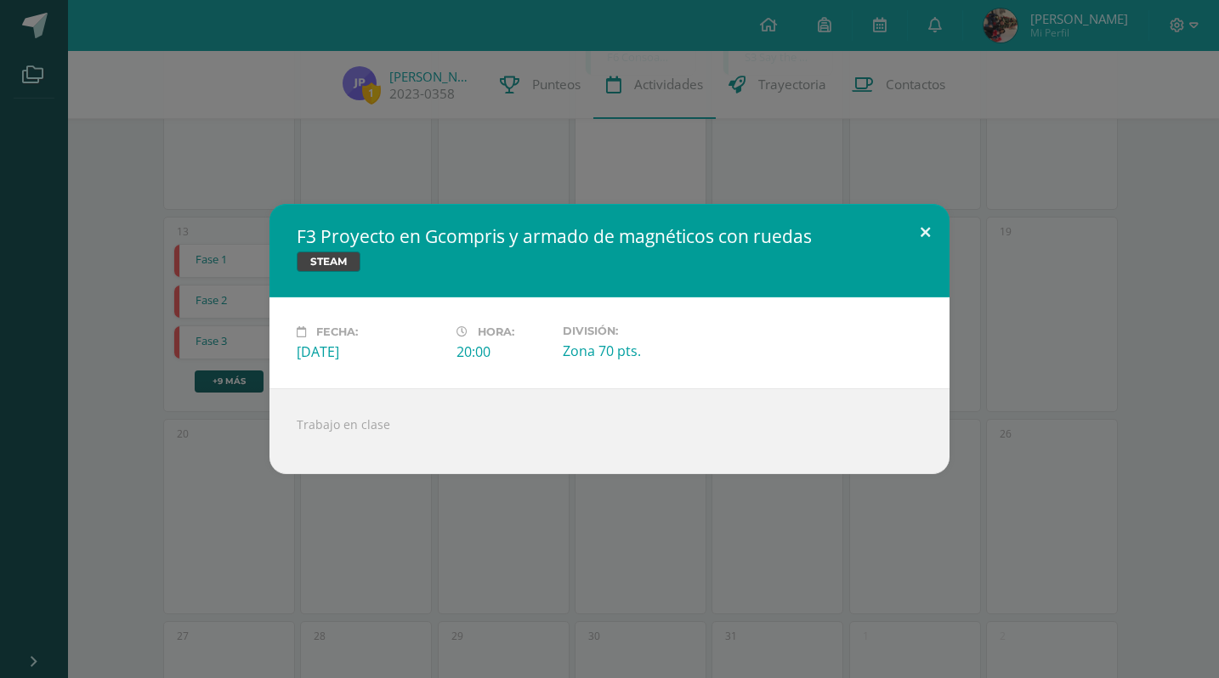
click at [923, 228] on button at bounding box center [925, 233] width 48 height 58
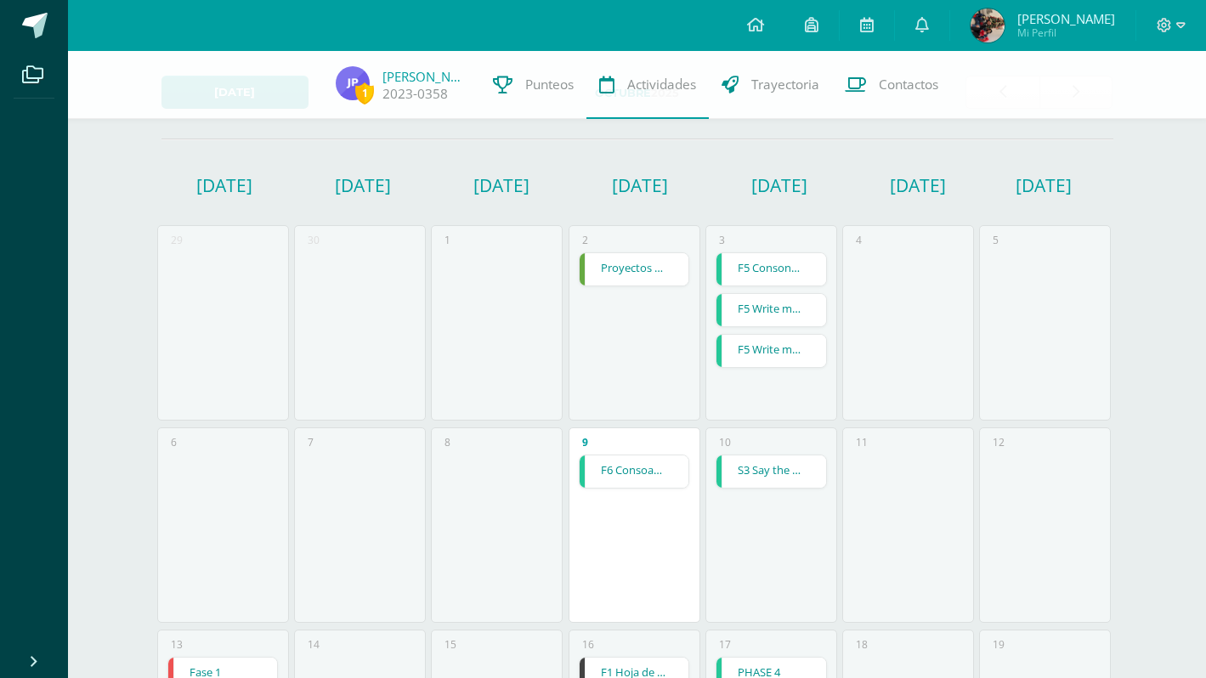
scroll to position [66, 0]
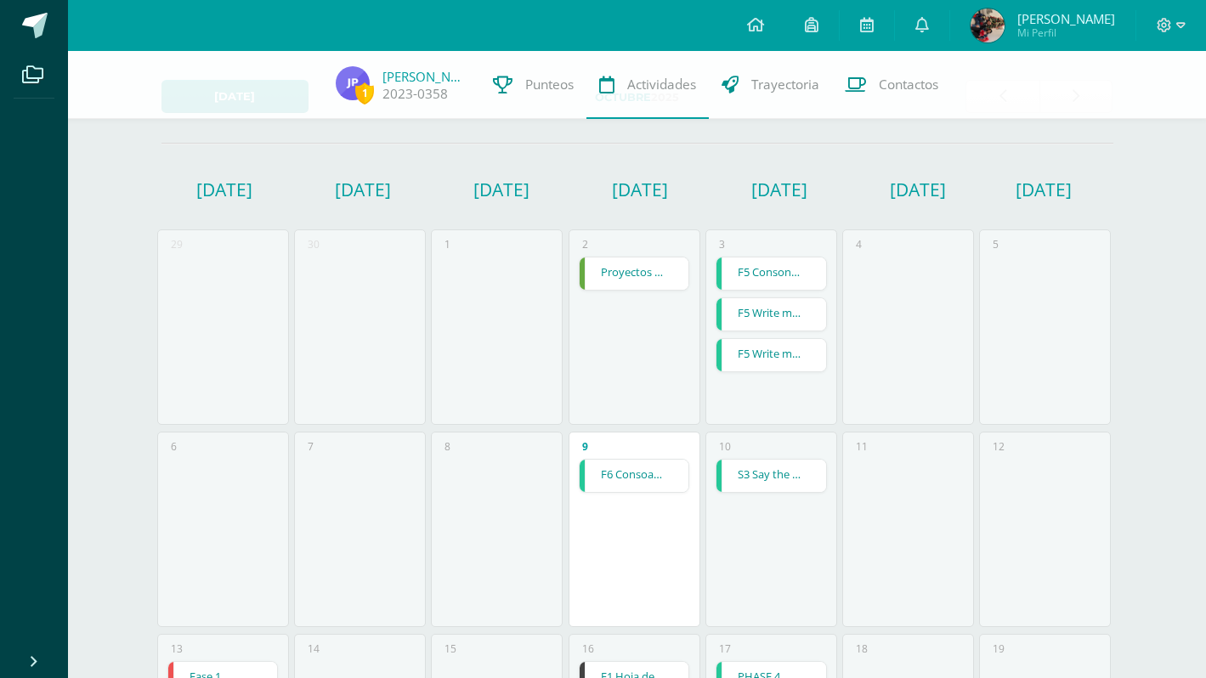
click at [615, 275] on link "Proyectos Unidad IV" at bounding box center [635, 274] width 110 height 32
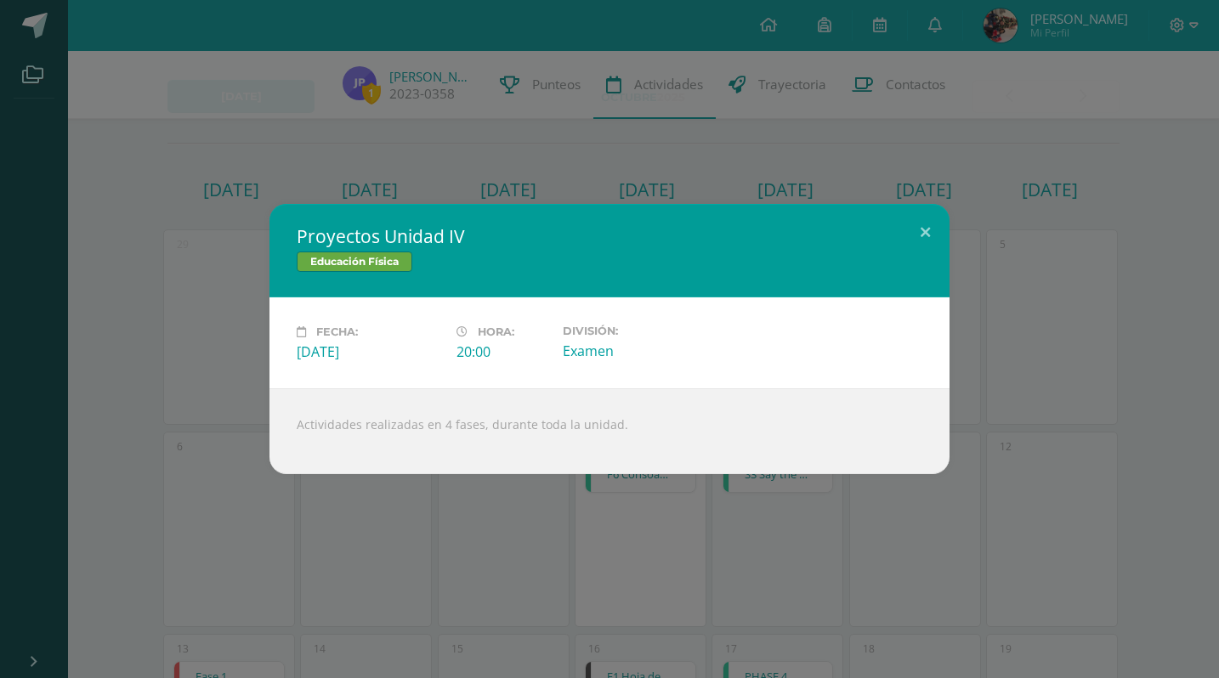
click at [462, 423] on div "Actividades realizadas en 4 fases, durante toda la unidad." at bounding box center [609, 431] width 680 height 86
click at [927, 230] on button at bounding box center [925, 233] width 48 height 58
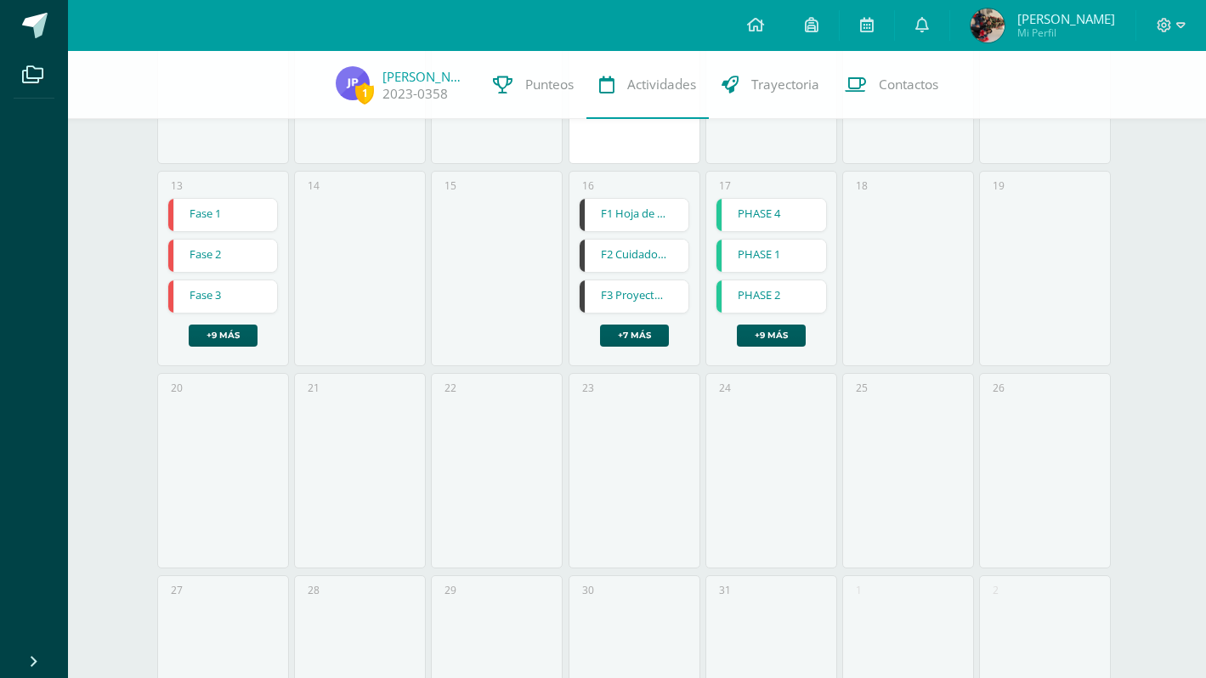
scroll to position [532, 0]
click at [637, 302] on link "F3 Proyecto en Gcompris y armado de magnéticos con ruedas" at bounding box center [635, 294] width 110 height 32
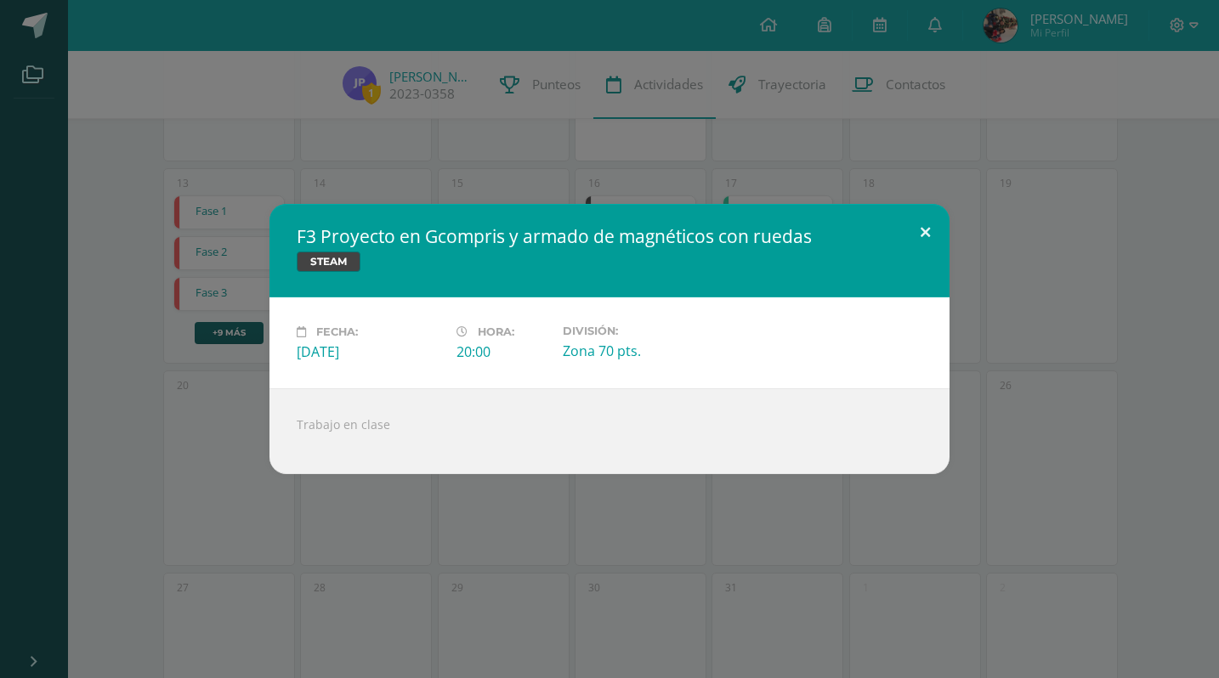
click at [927, 230] on button at bounding box center [925, 233] width 48 height 58
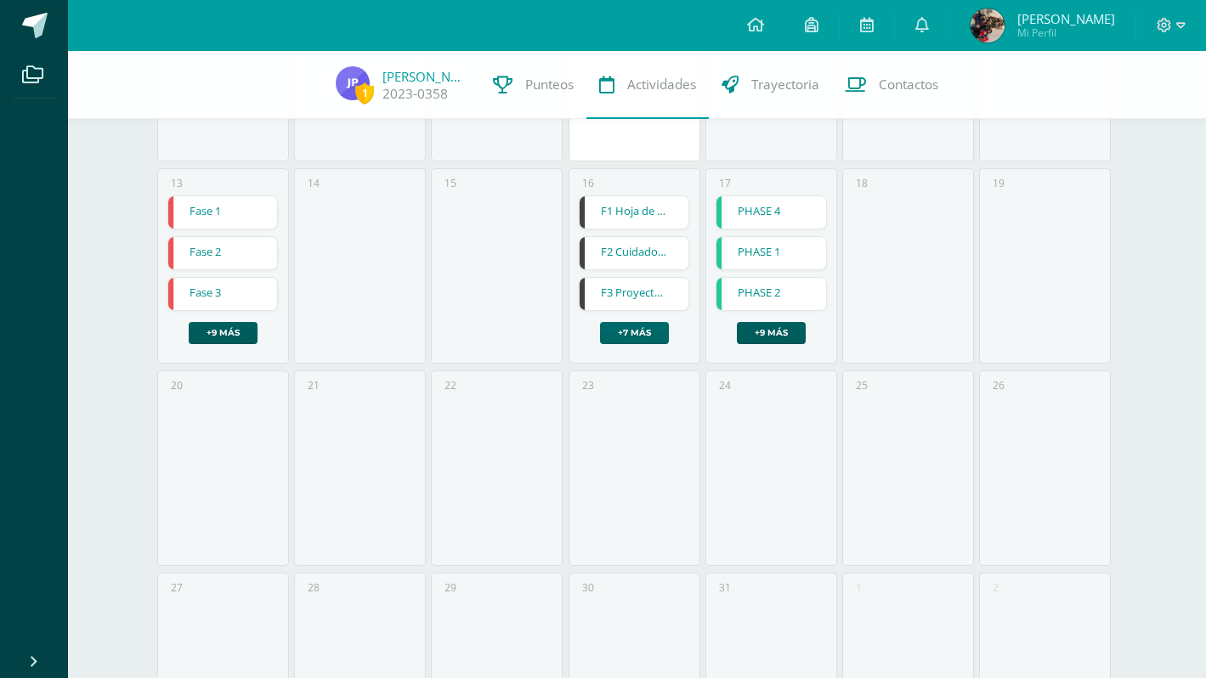
click at [644, 335] on link "+7 más" at bounding box center [634, 333] width 69 height 22
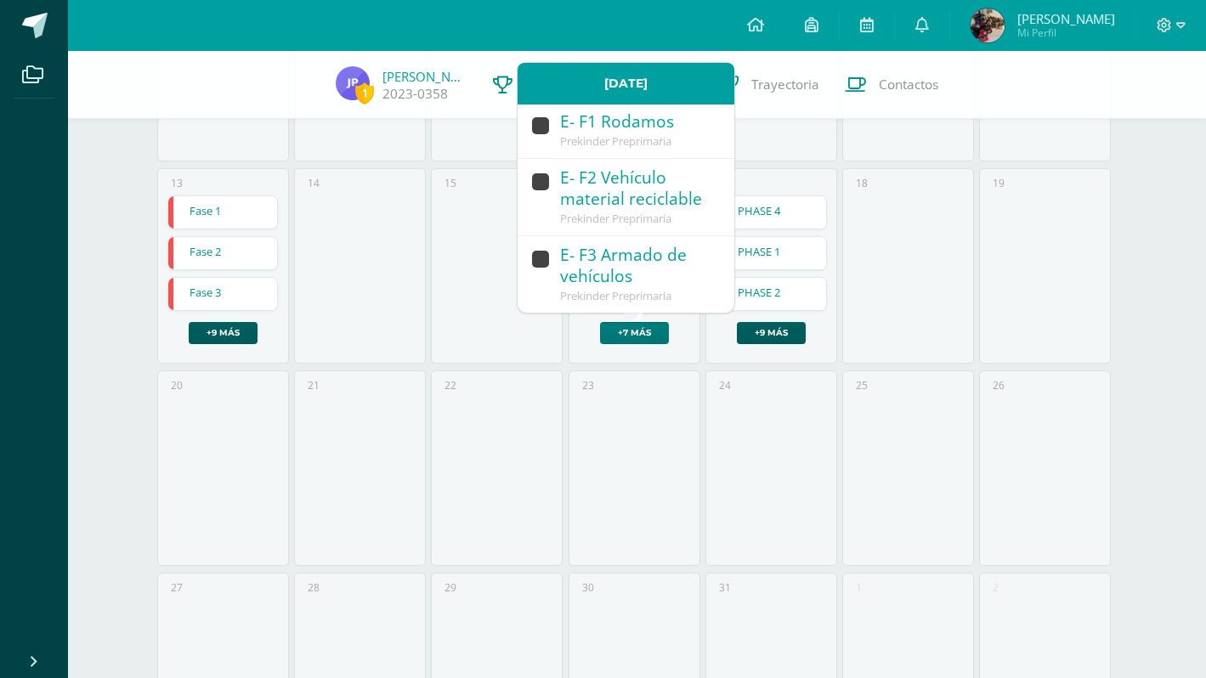
scroll to position [723, 0]
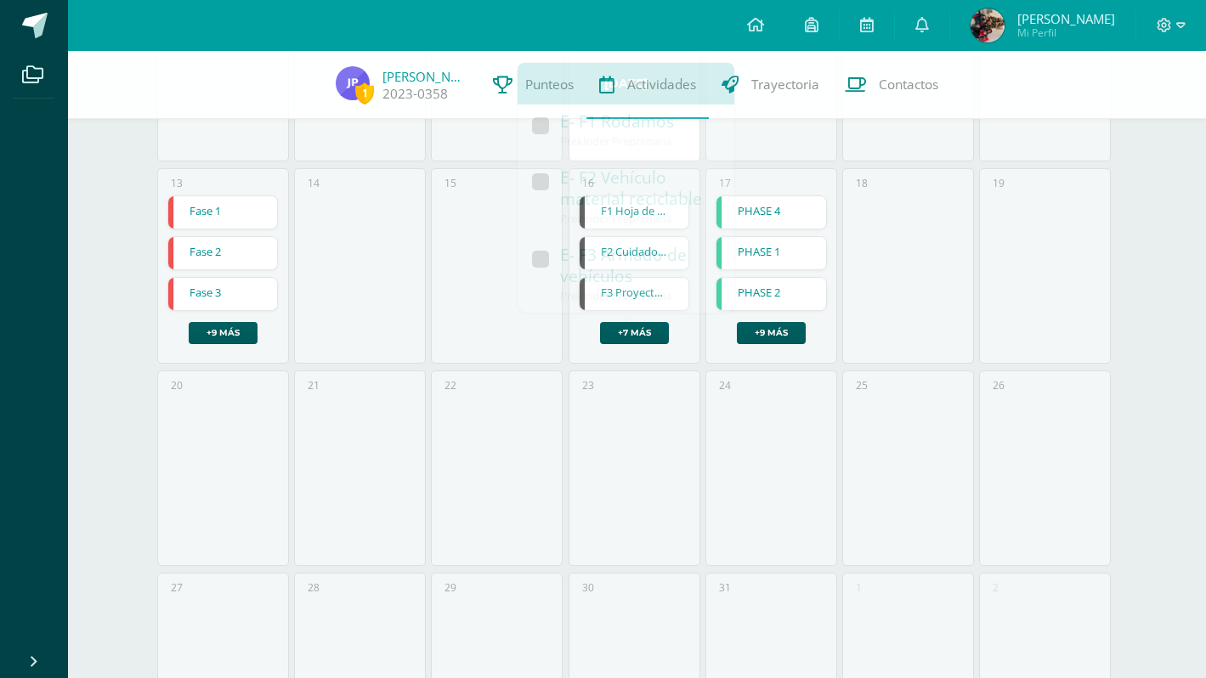
click at [866, 261] on div "18" at bounding box center [908, 266] width 132 height 196
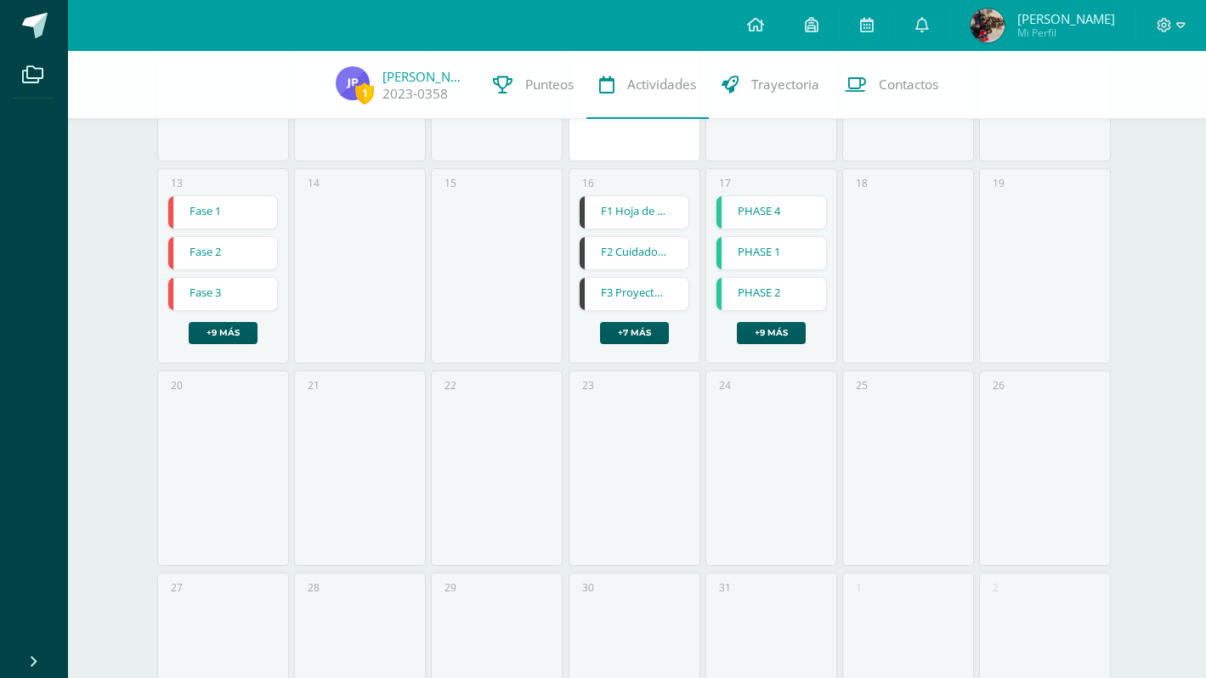
click at [636, 212] on link "F1 Hoja de trabajo de dispositivos" at bounding box center [635, 212] width 110 height 32
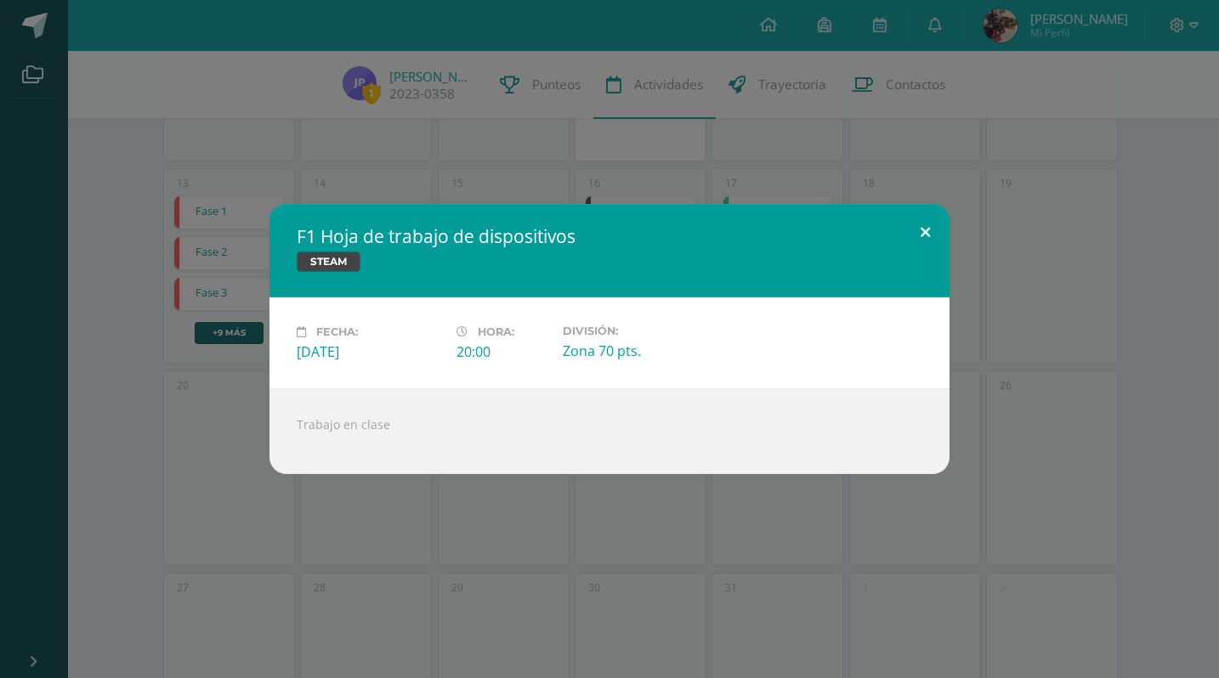
click at [929, 225] on button at bounding box center [925, 233] width 48 height 58
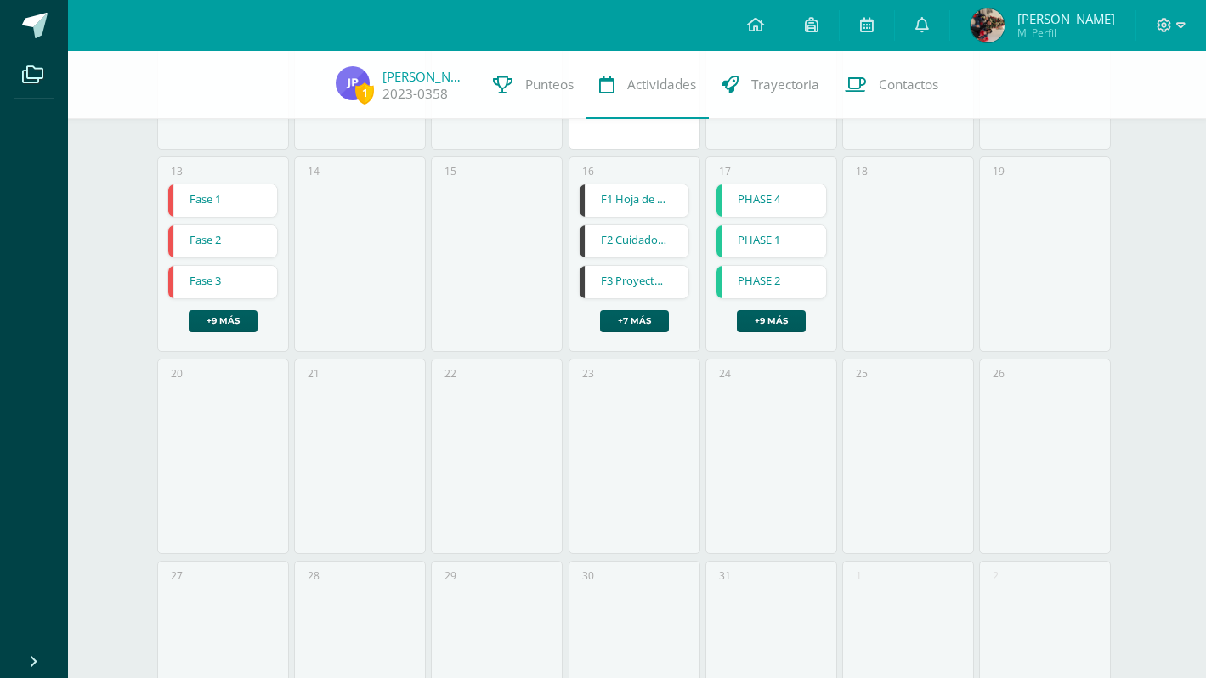
scroll to position [663, 0]
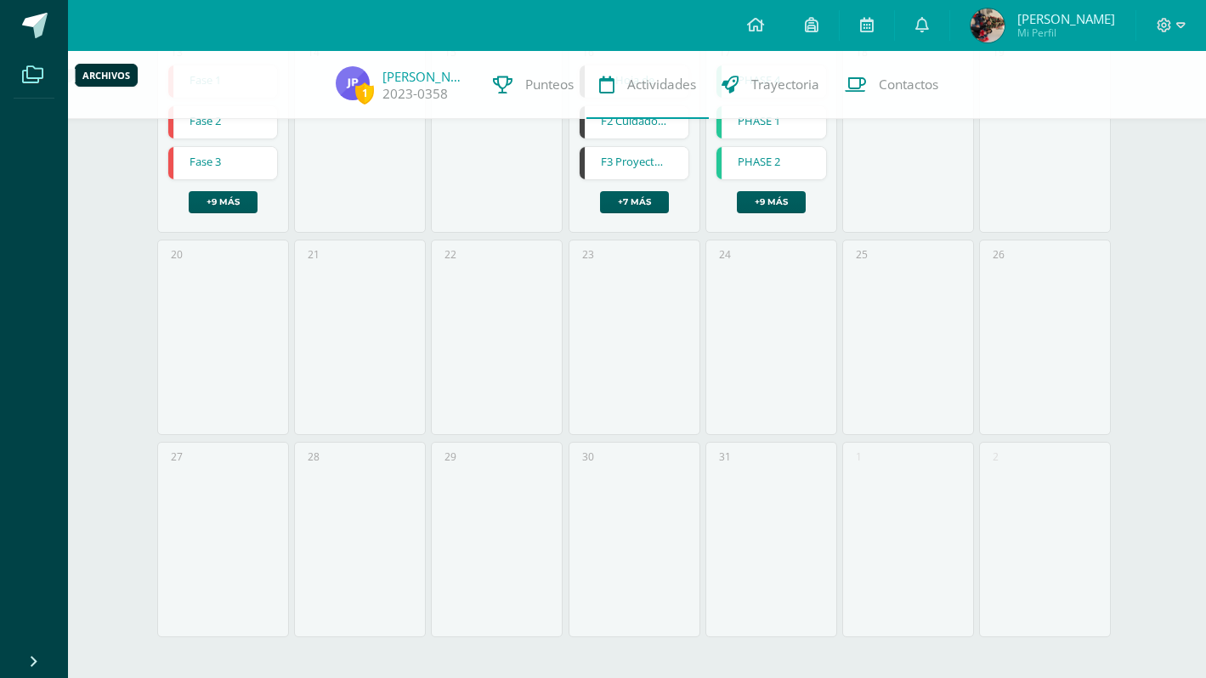
click at [36, 75] on icon at bounding box center [32, 74] width 21 height 17
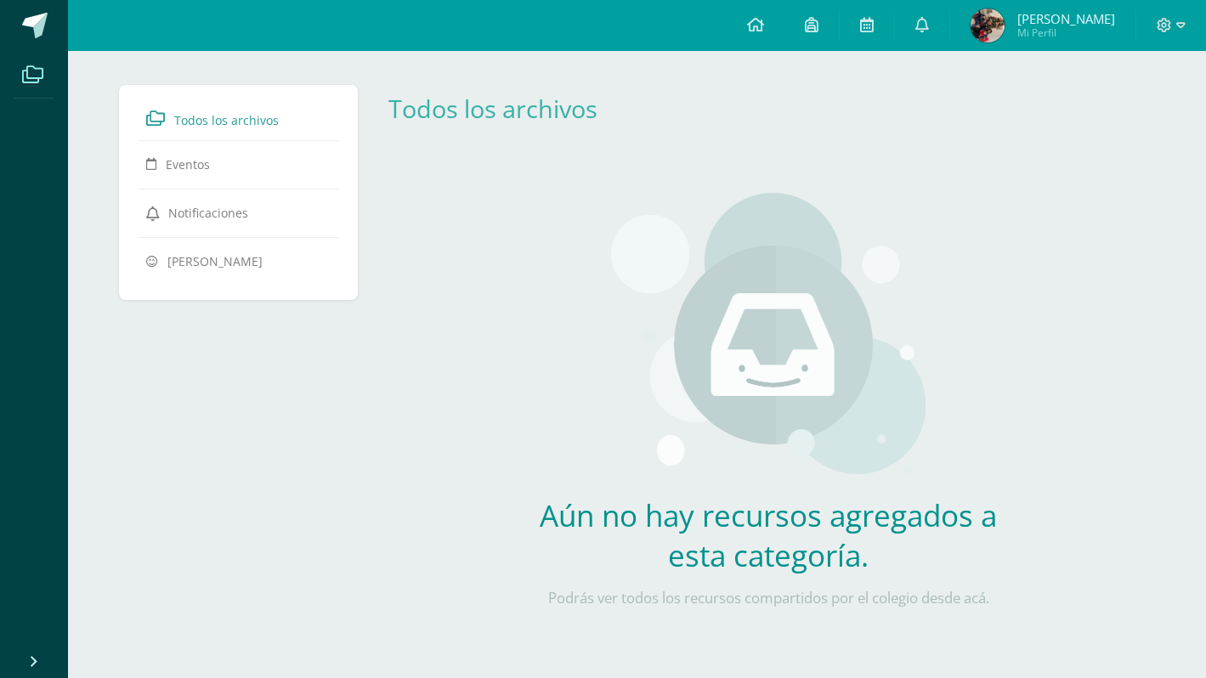
click at [1045, 28] on span "Mi Perfil" at bounding box center [1066, 33] width 98 height 14
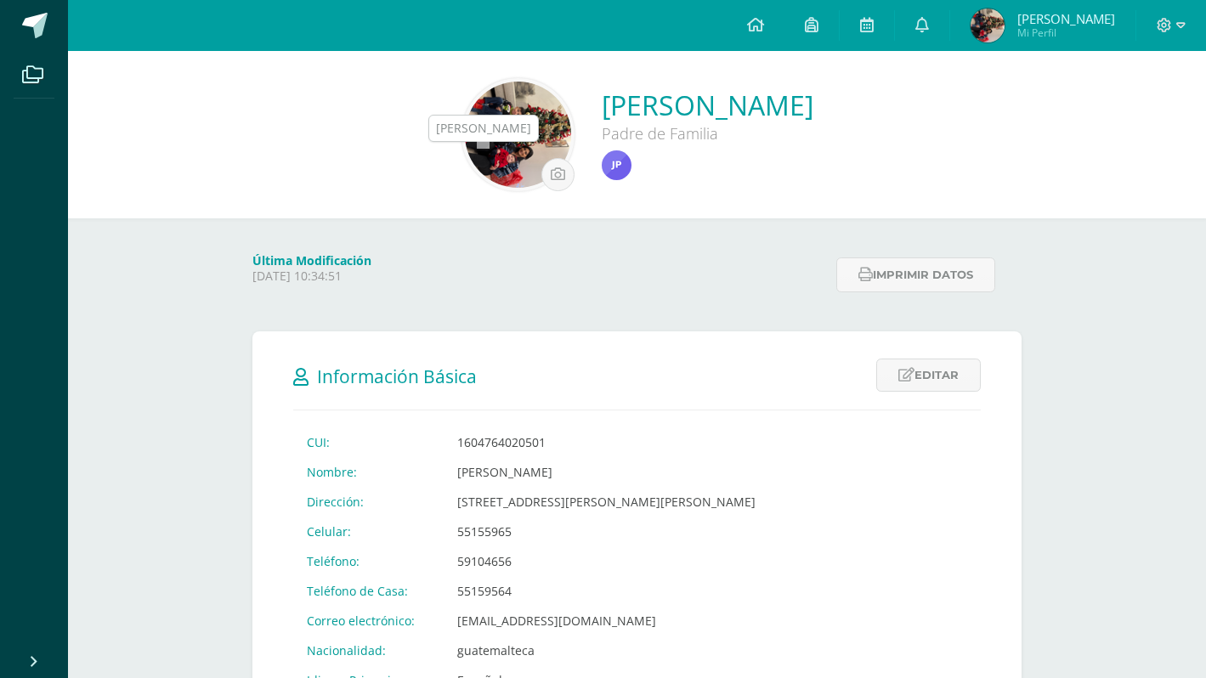
click at [602, 162] on img at bounding box center [617, 165] width 30 height 30
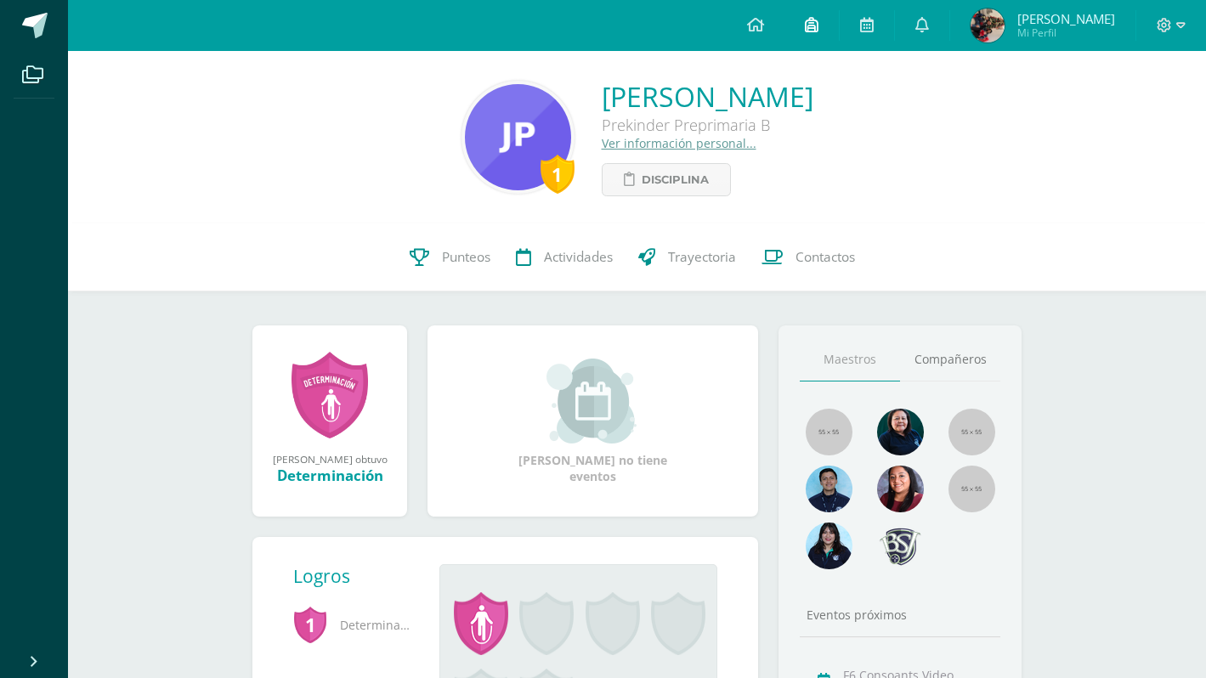
click at [819, 26] on icon at bounding box center [812, 24] width 14 height 15
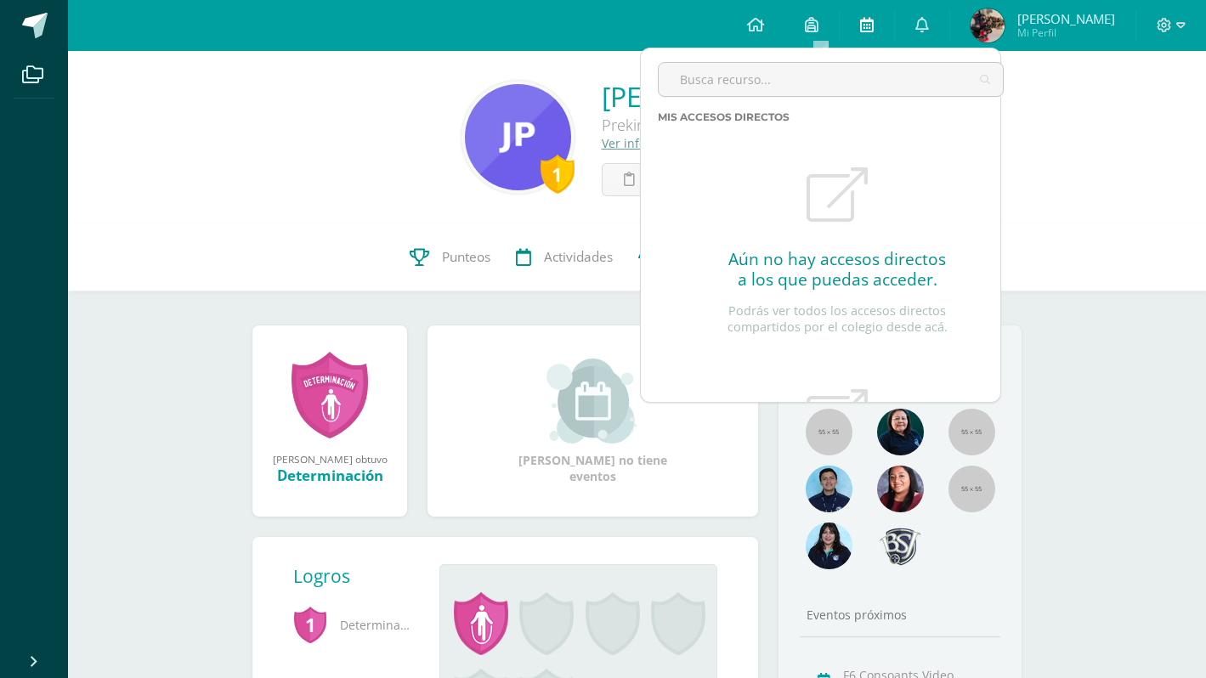
click at [876, 36] on link at bounding box center [867, 25] width 54 height 51
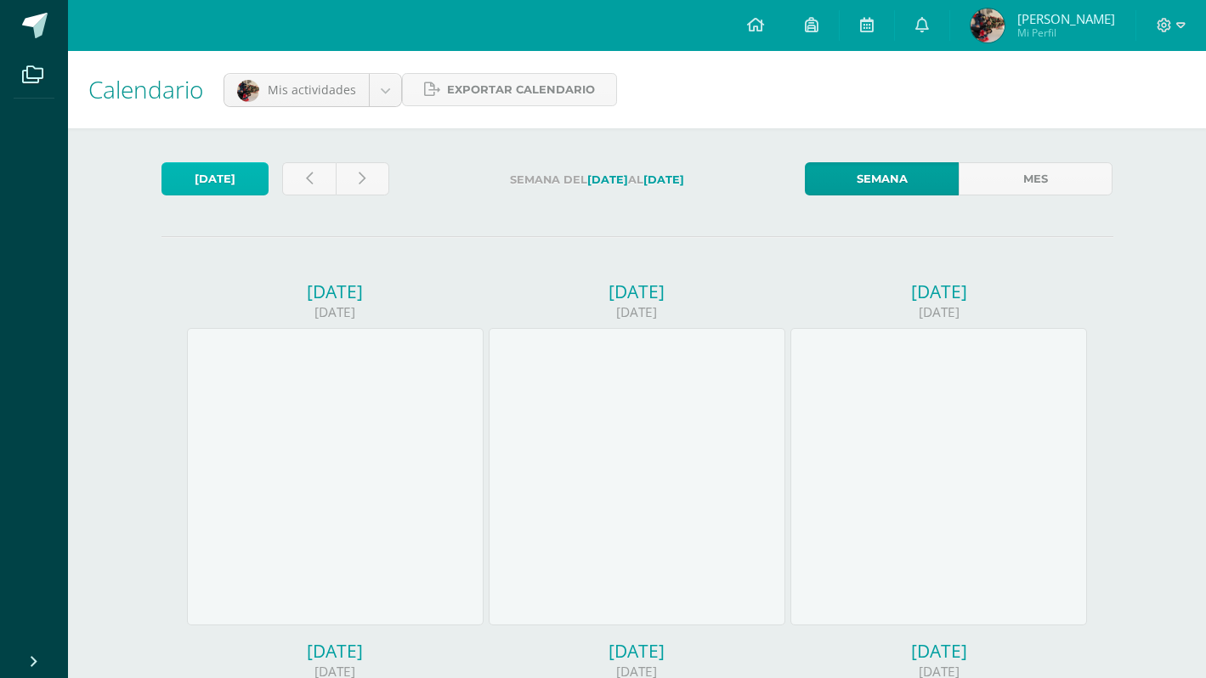
click at [239, 169] on link "Hoy" at bounding box center [215, 178] width 107 height 33
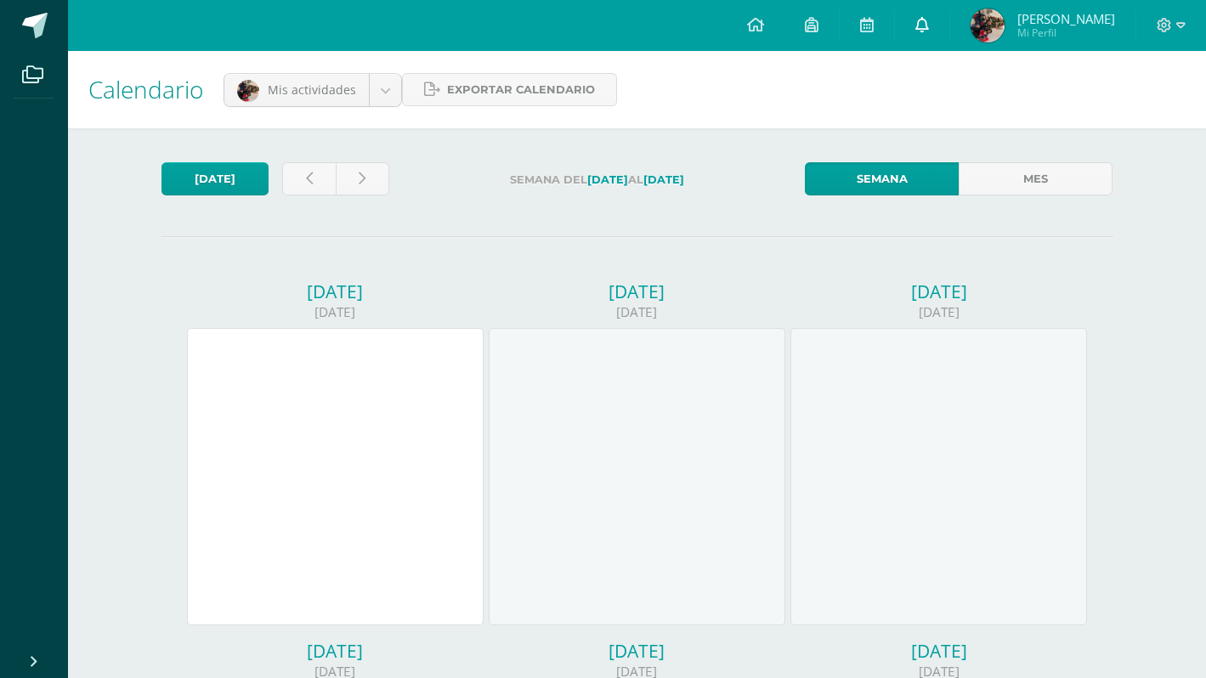
click at [949, 26] on link at bounding box center [922, 25] width 54 height 51
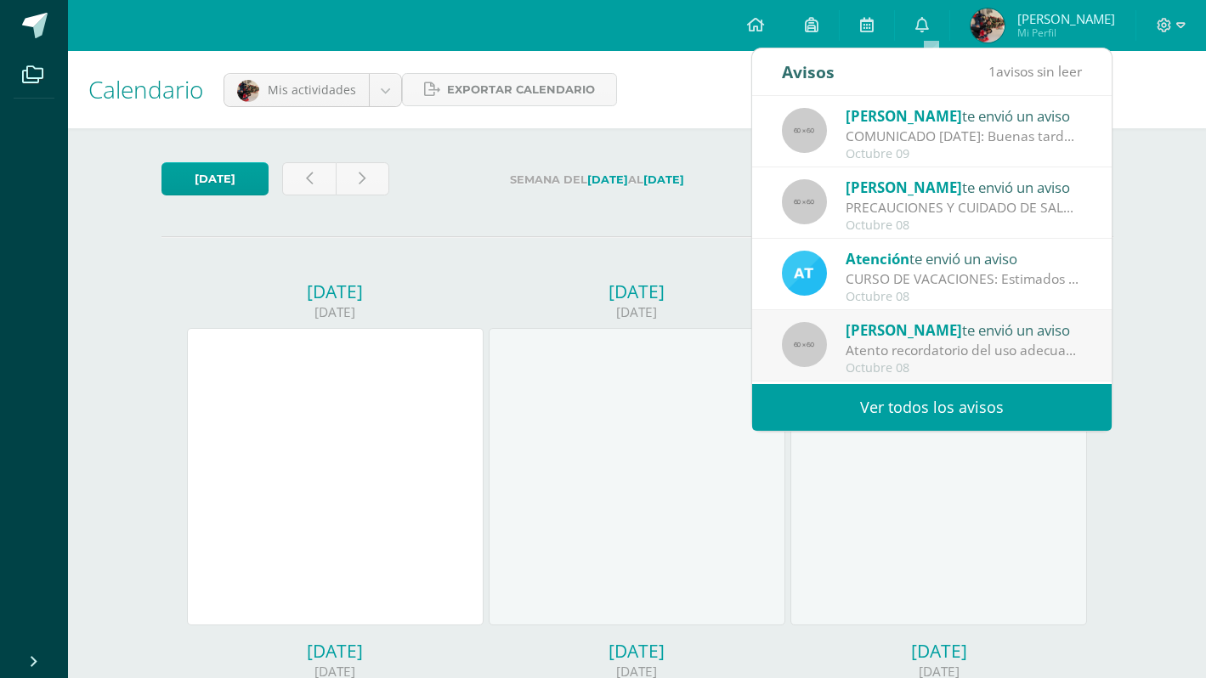
click at [946, 342] on div "Atento recordatorio del uso adecuado de uniforme.: Queridos papitos de PKB, esp…" at bounding box center [964, 351] width 236 height 20
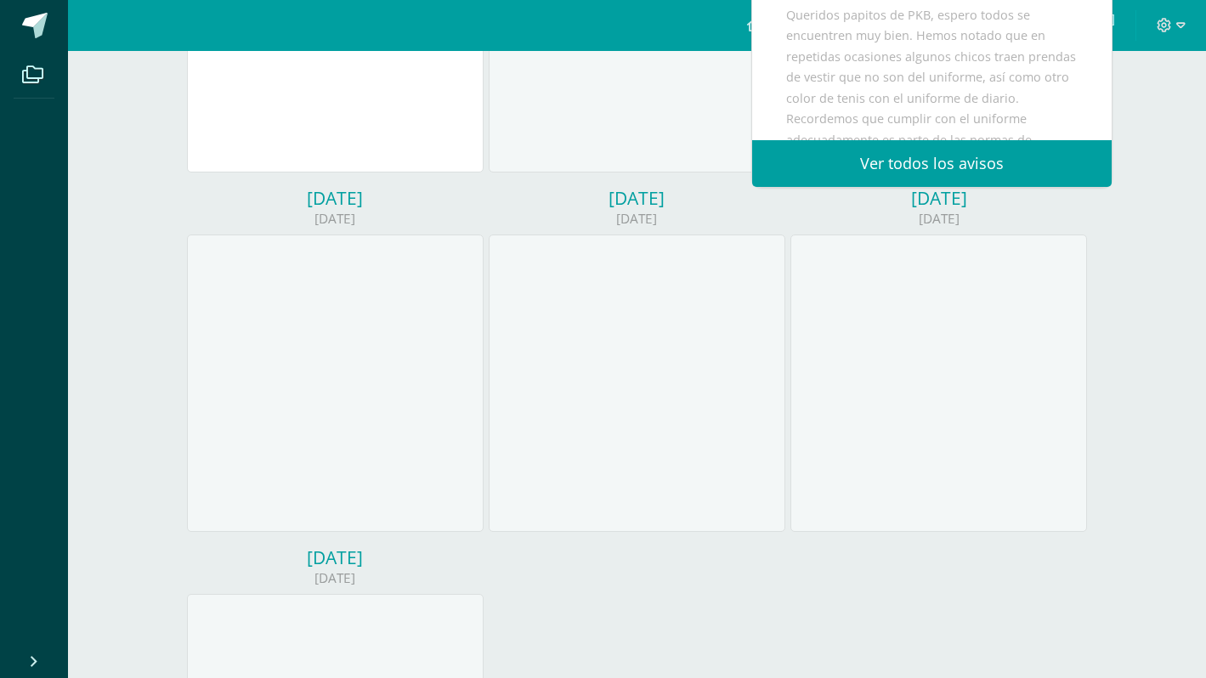
scroll to position [479, 0]
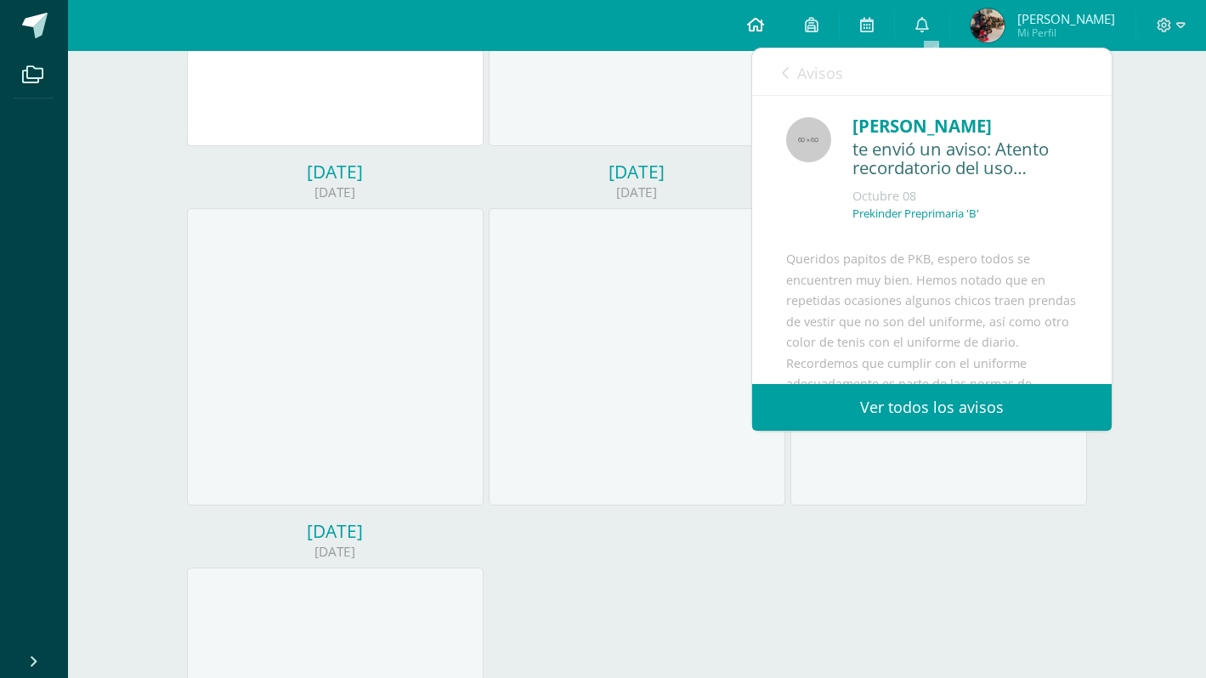
click at [773, 13] on link at bounding box center [756, 25] width 58 height 51
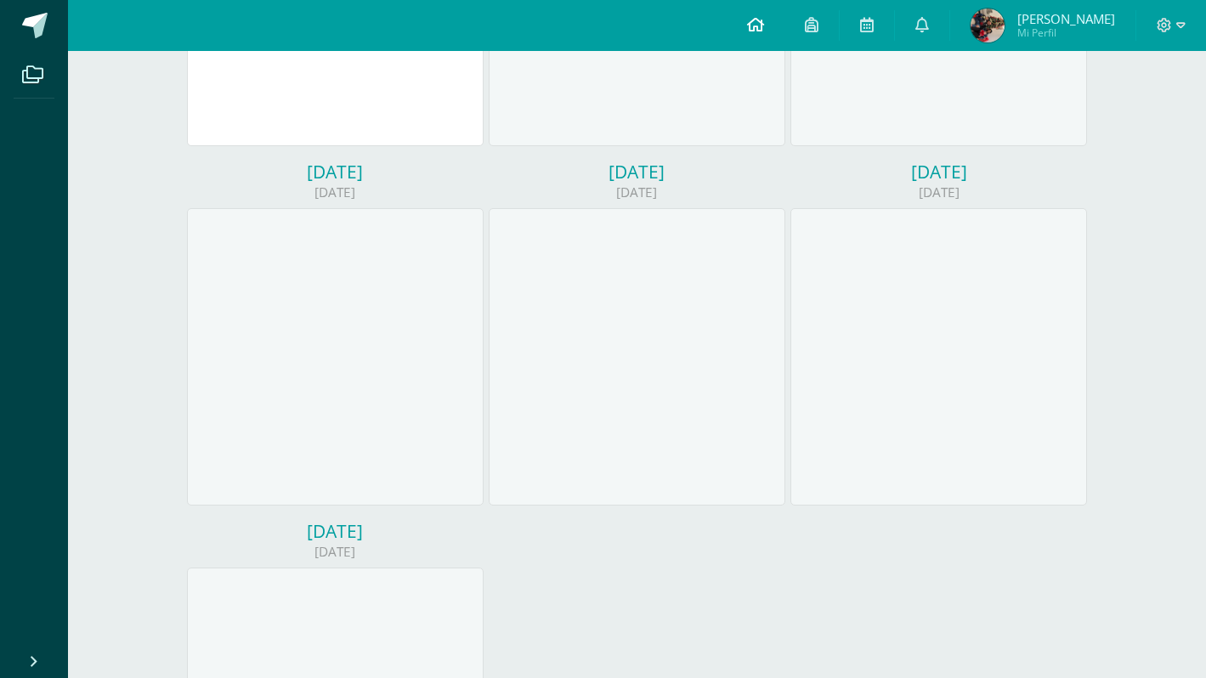
click at [764, 20] on icon at bounding box center [755, 24] width 17 height 15
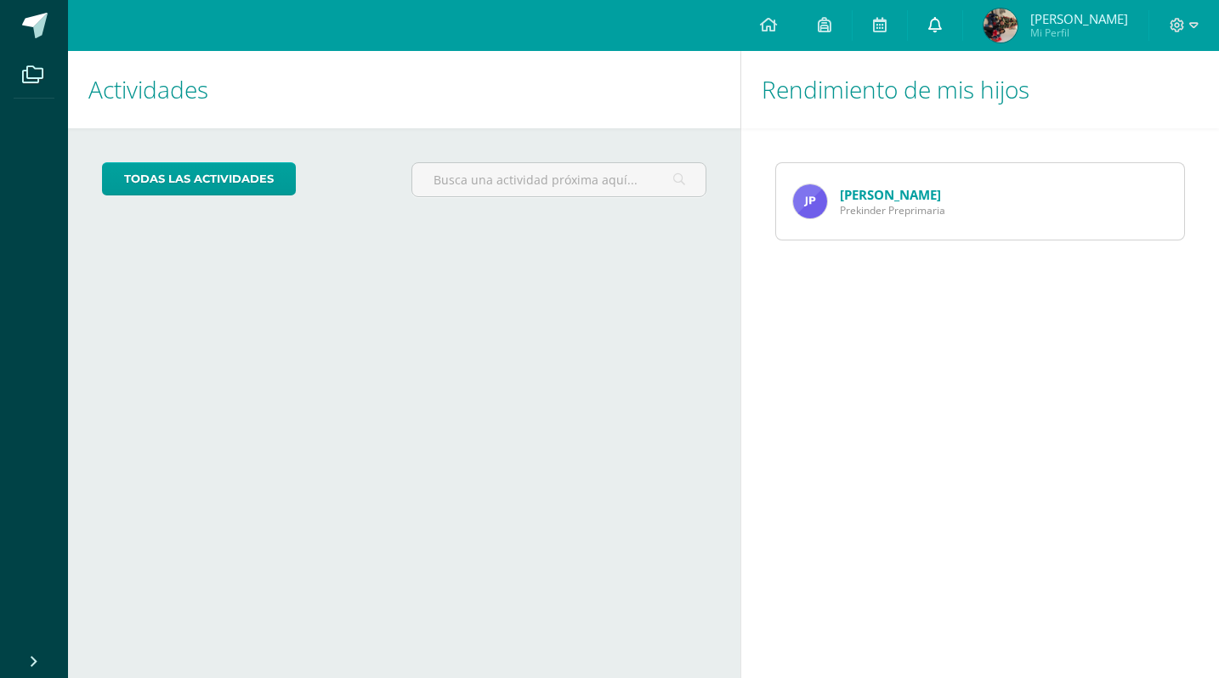
click at [952, 34] on link at bounding box center [935, 25] width 54 height 51
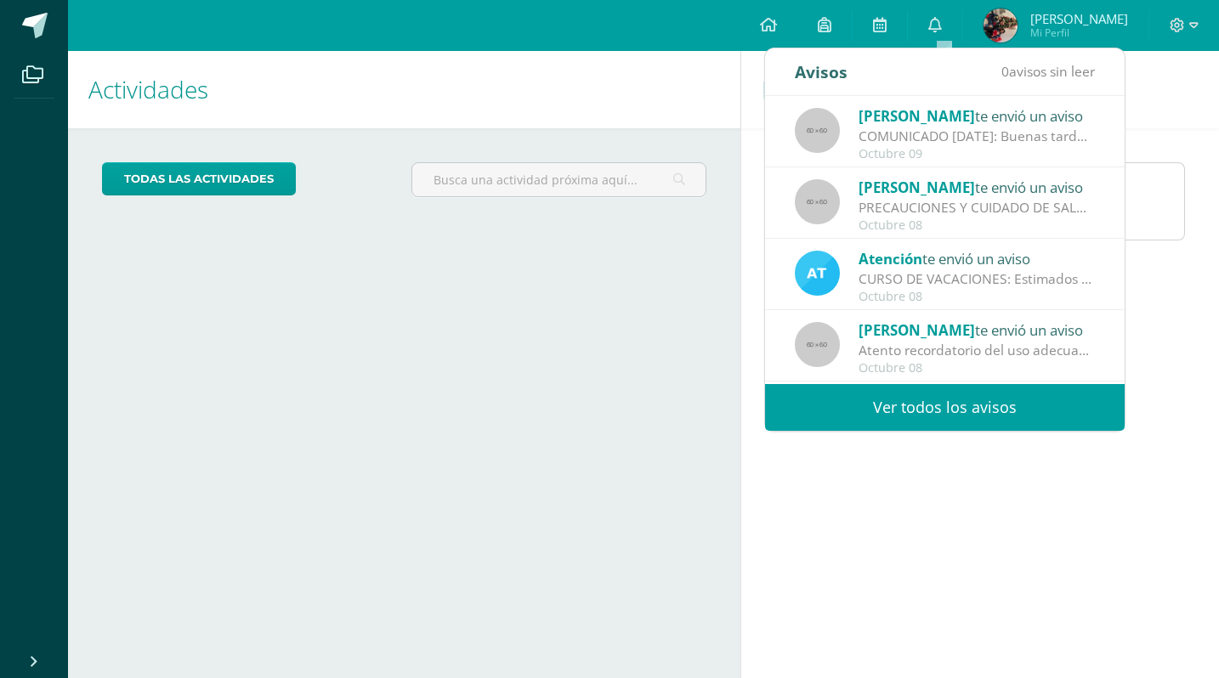
click at [1027, 26] on span "Liliam Marisela Mi Perfil" at bounding box center [1055, 26] width 151 height 34
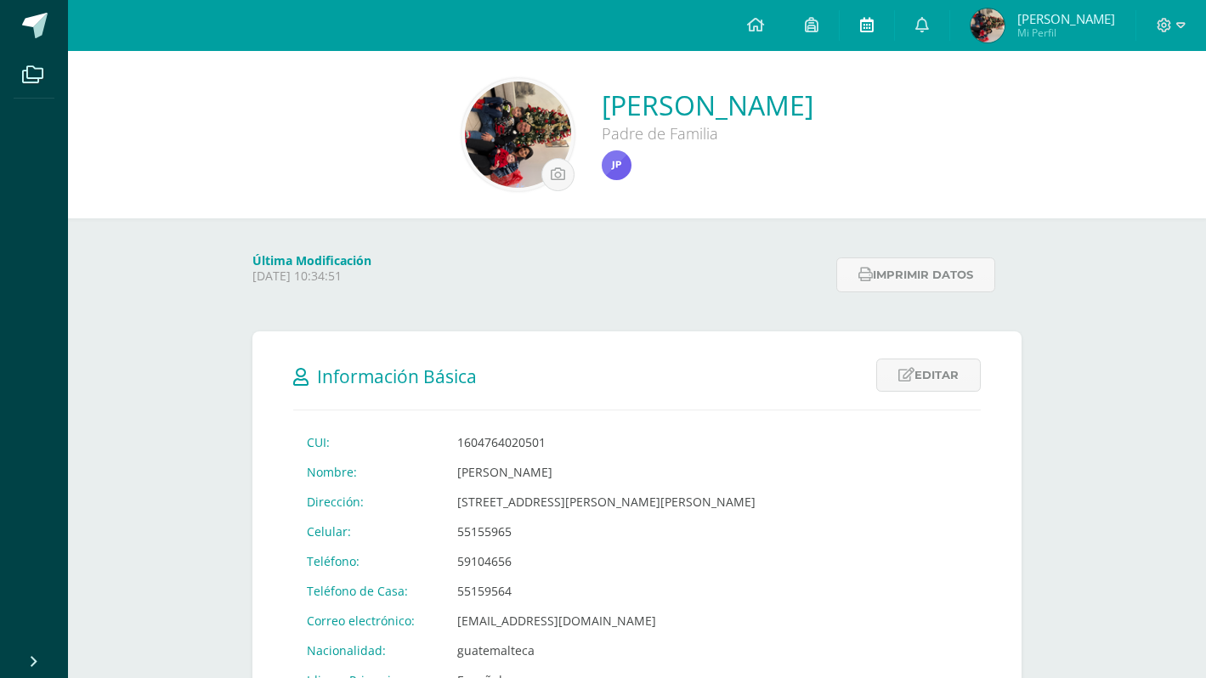
click at [874, 26] on icon at bounding box center [867, 24] width 14 height 15
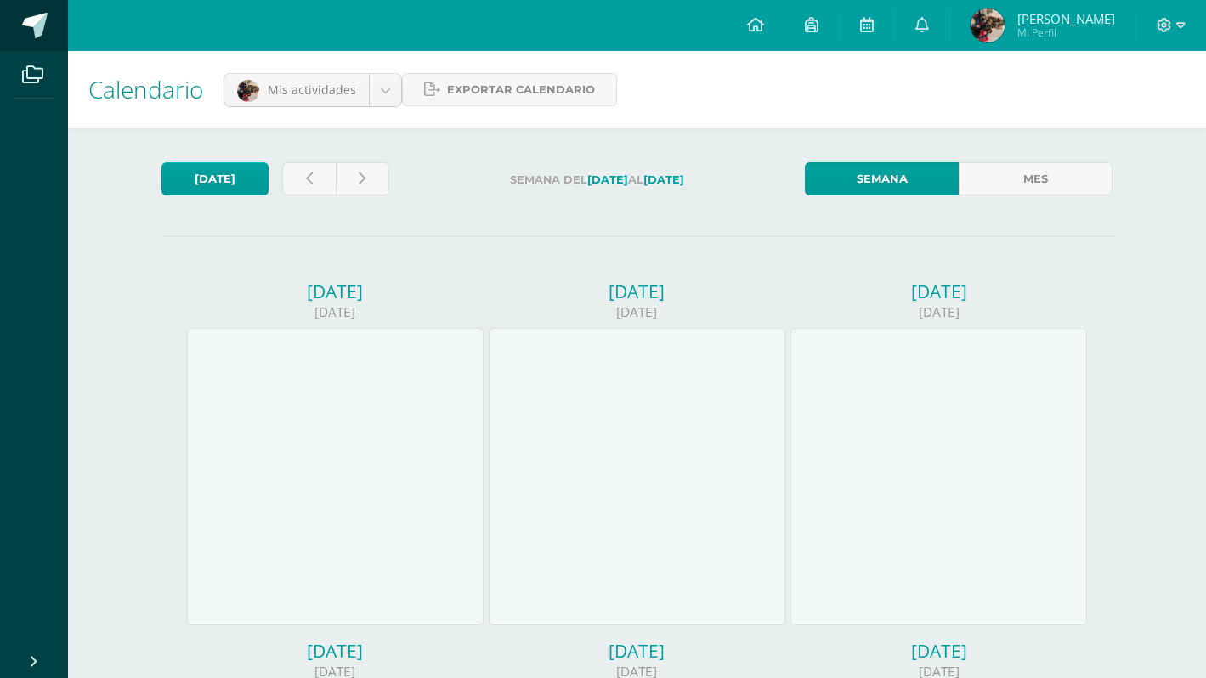
click at [41, 27] on span at bounding box center [35, 26] width 26 height 26
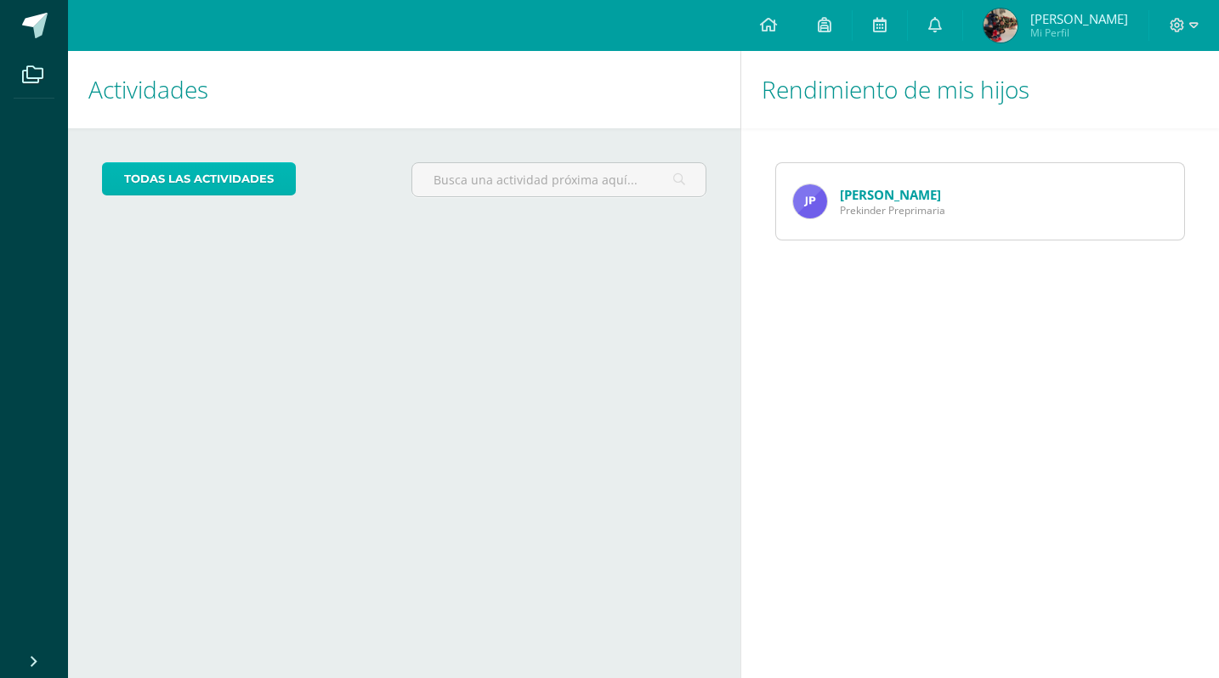
click at [152, 162] on link "todas las Actividades" at bounding box center [199, 178] width 194 height 33
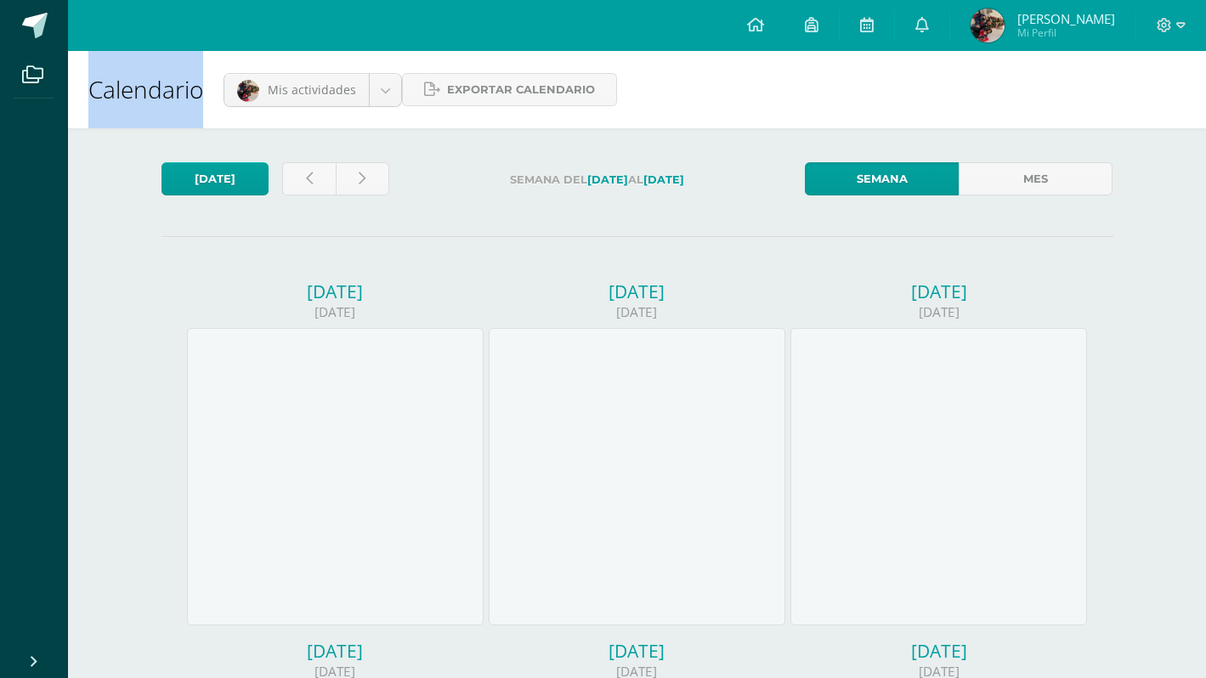
drag, startPoint x: 68, startPoint y: 101, endPoint x: 132, endPoint y: 199, distance: 116.7
click at [1102, 20] on span "[PERSON_NAME]" at bounding box center [1066, 18] width 98 height 17
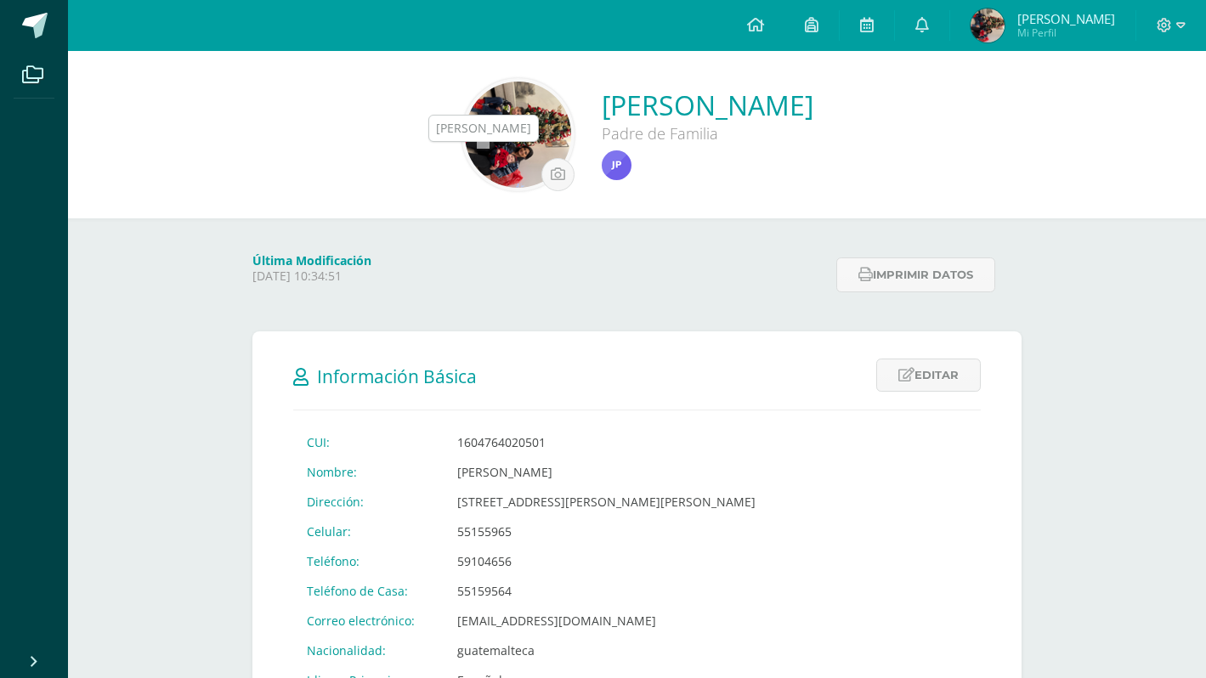
click at [602, 157] on img at bounding box center [617, 165] width 30 height 30
click at [602, 166] on img at bounding box center [617, 165] width 30 height 30
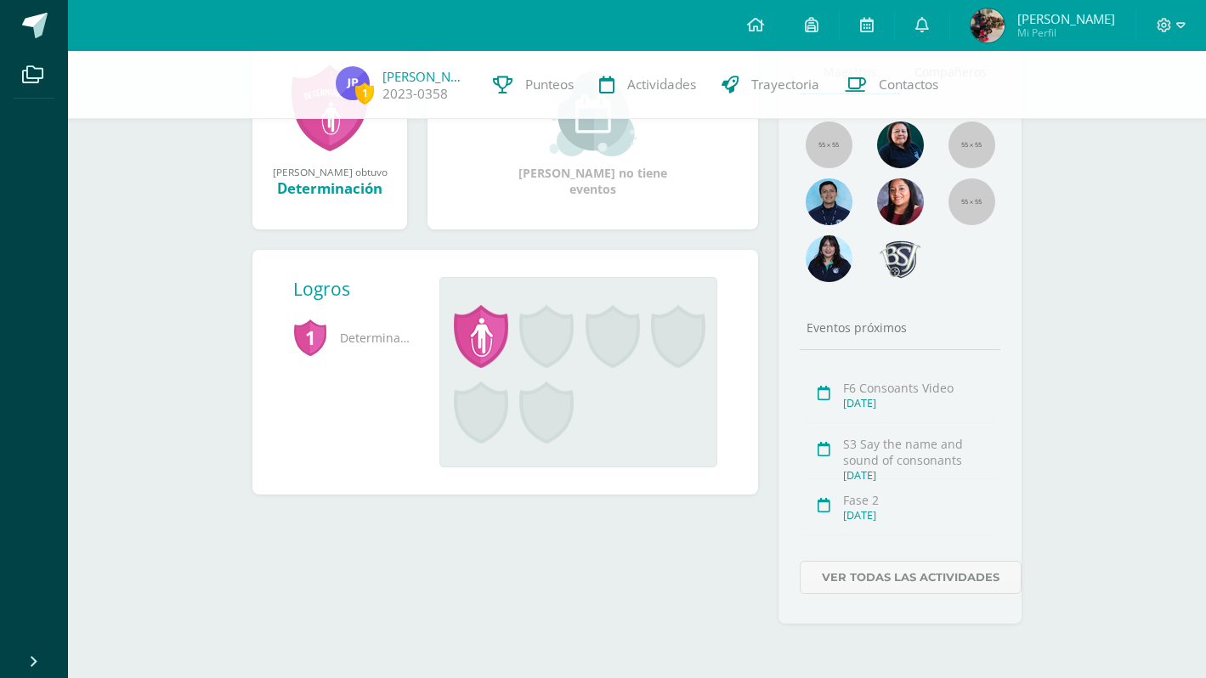
scroll to position [281, 0]
click at [905, 575] on link "Ver todas las actividades" at bounding box center [911, 577] width 222 height 33
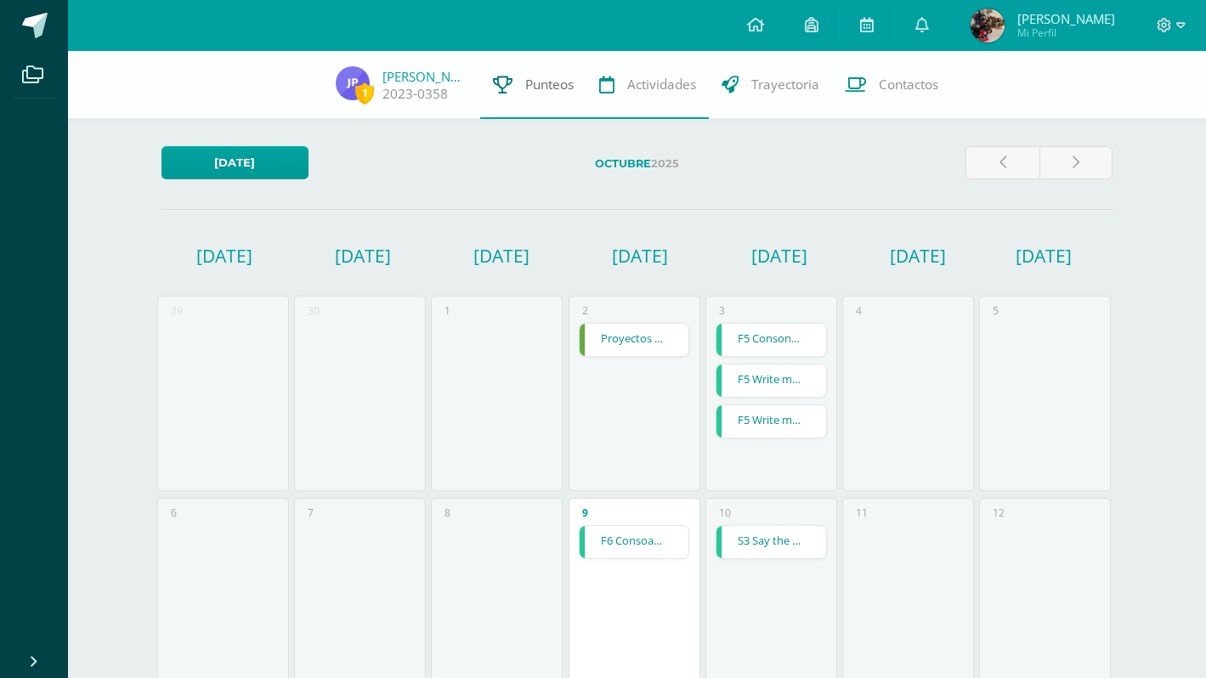
click at [514, 82] on link "Punteos" at bounding box center [533, 85] width 106 height 68
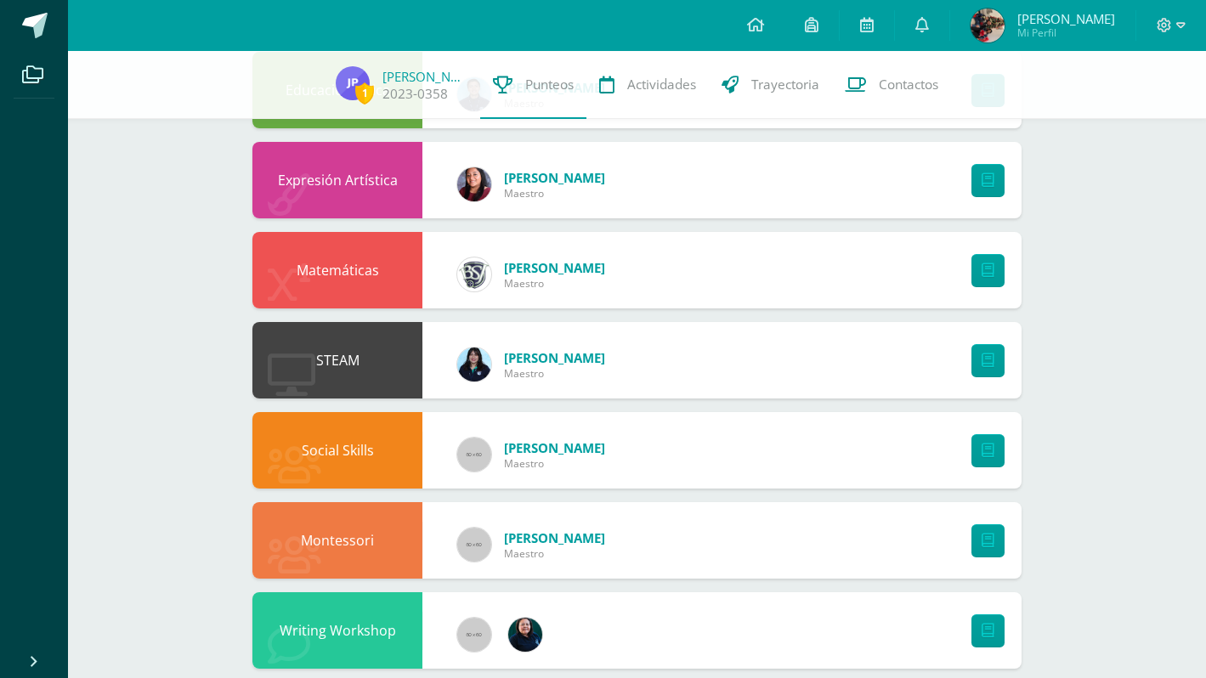
scroll to position [494, 0]
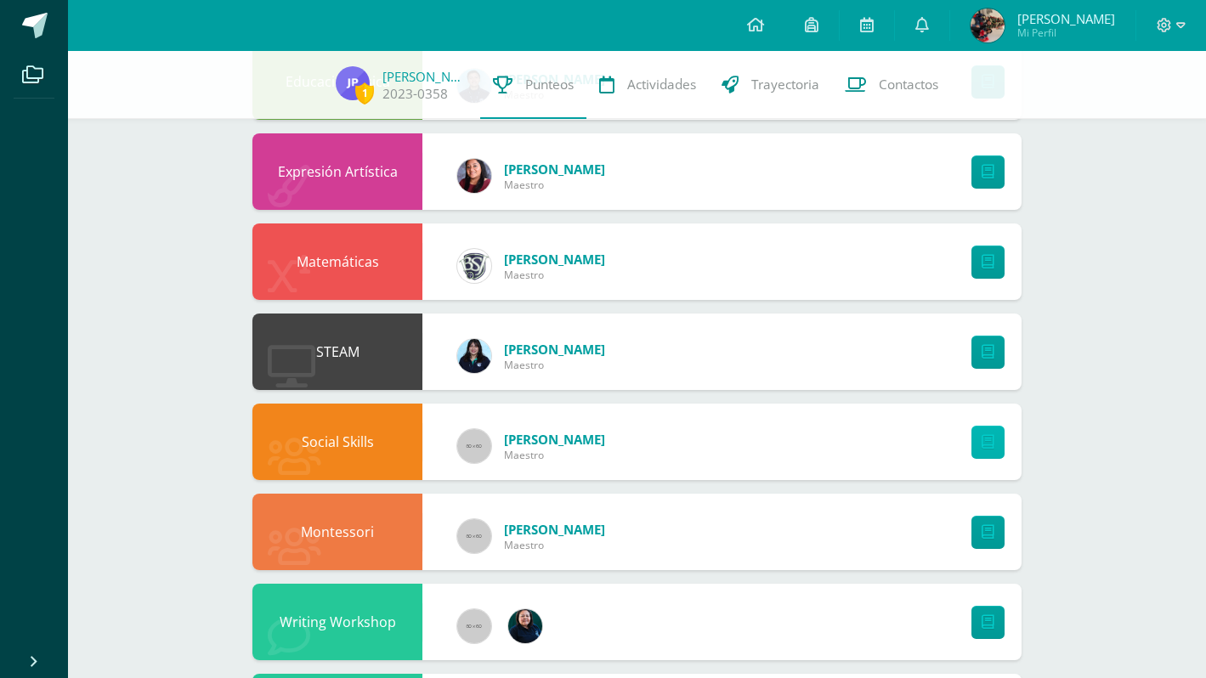
click at [990, 440] on icon at bounding box center [988, 442] width 13 height 14
